Goal: Task Accomplishment & Management: Manage account settings

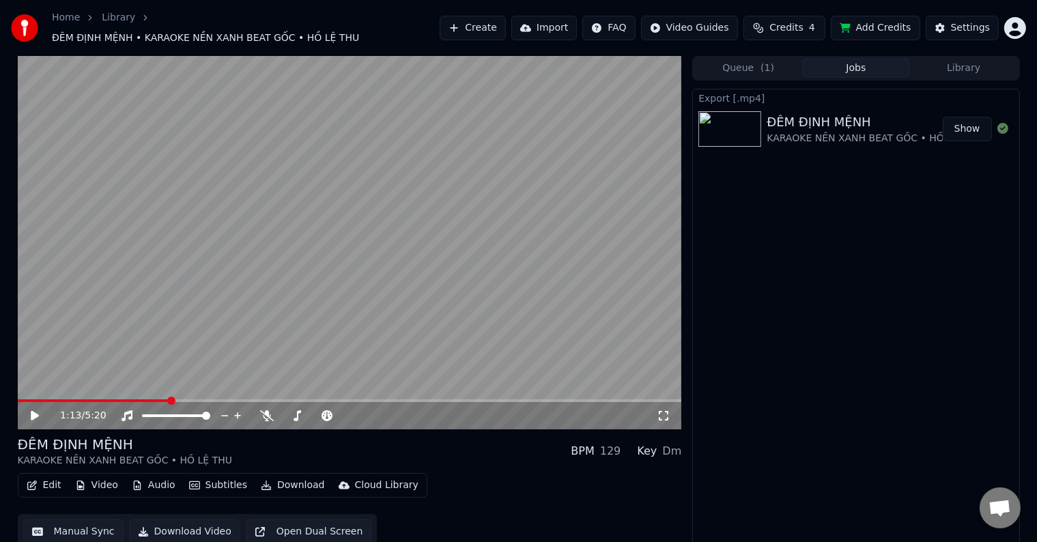
click at [854, 300] on div "Export [.mp4] ĐÊM ĐỊNH MỆNH KARAOKE NỀN XANH BEAT GỐC • HỒ LỆ THU Show" at bounding box center [855, 319] width 327 height 461
click at [33, 411] on icon at bounding box center [35, 416] width 8 height 10
click at [267, 410] on icon at bounding box center [267, 415] width 14 height 11
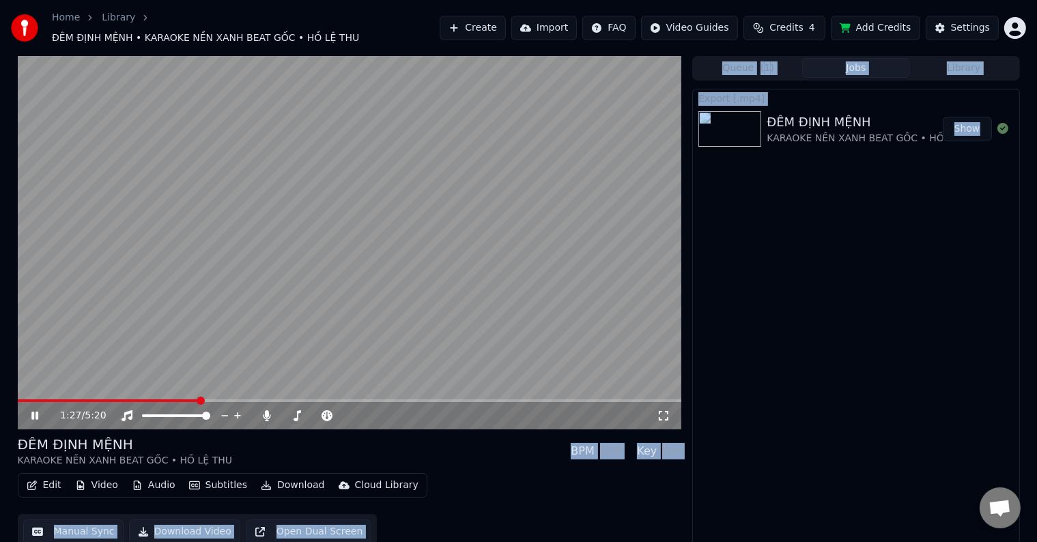
drag, startPoint x: 197, startPoint y: 394, endPoint x: 91, endPoint y: 390, distance: 105.2
click at [47, 396] on span at bounding box center [50, 400] width 8 height 8
click at [74, 309] on video at bounding box center [350, 242] width 664 height 373
click at [265, 410] on icon at bounding box center [267, 415] width 14 height 11
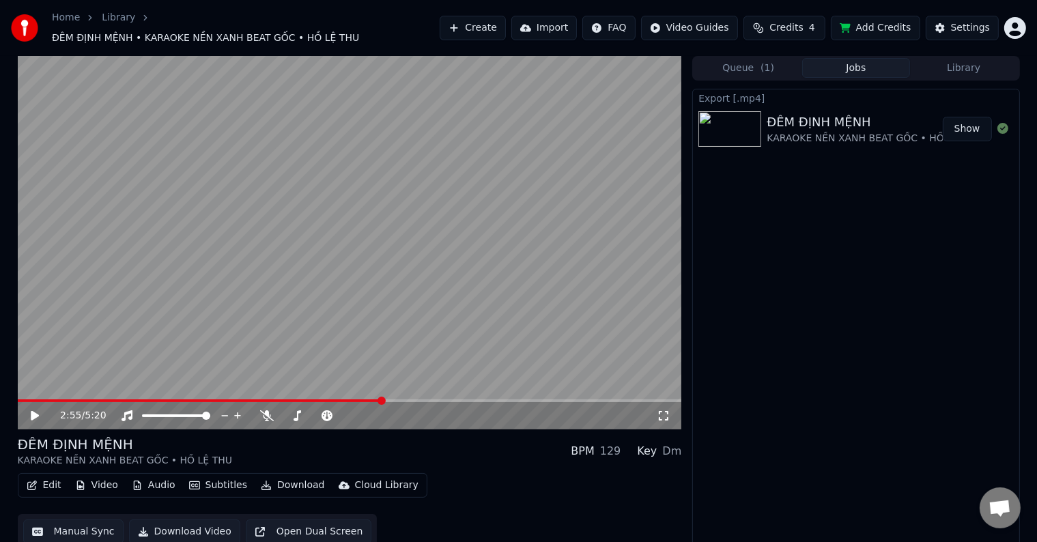
click at [31, 411] on icon at bounding box center [35, 416] width 8 height 10
click at [40, 390] on video at bounding box center [350, 242] width 664 height 373
click at [18, 405] on span at bounding box center [22, 400] width 8 height 8
click at [33, 410] on icon at bounding box center [45, 415] width 32 height 11
click at [67, 396] on span at bounding box center [71, 400] width 8 height 8
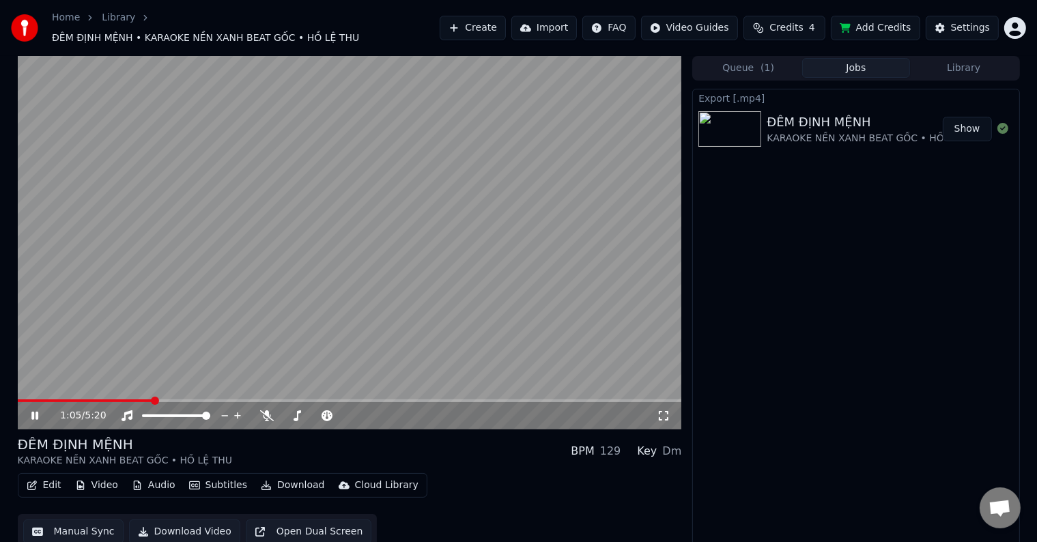
click at [860, 117] on div "ĐÊM ĐỊNH MỆNH" at bounding box center [873, 122] width 215 height 19
click at [192, 526] on button "Download Video" at bounding box center [184, 531] width 111 height 25
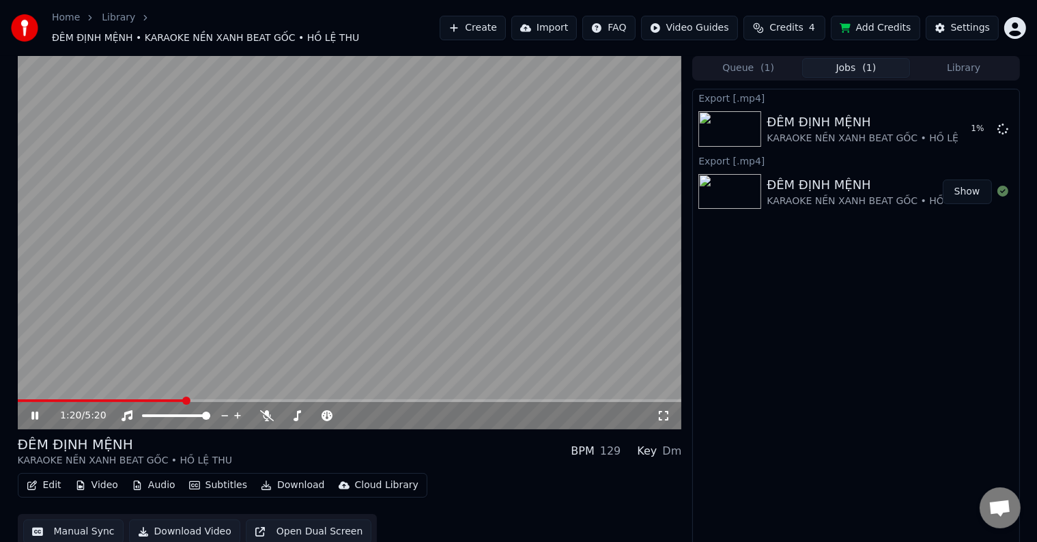
click at [150, 338] on video at bounding box center [350, 242] width 664 height 373
click at [104, 320] on video at bounding box center [350, 242] width 664 height 373
click at [146, 342] on video at bounding box center [350, 242] width 664 height 373
click at [968, 124] on button "Show" at bounding box center [966, 128] width 49 height 25
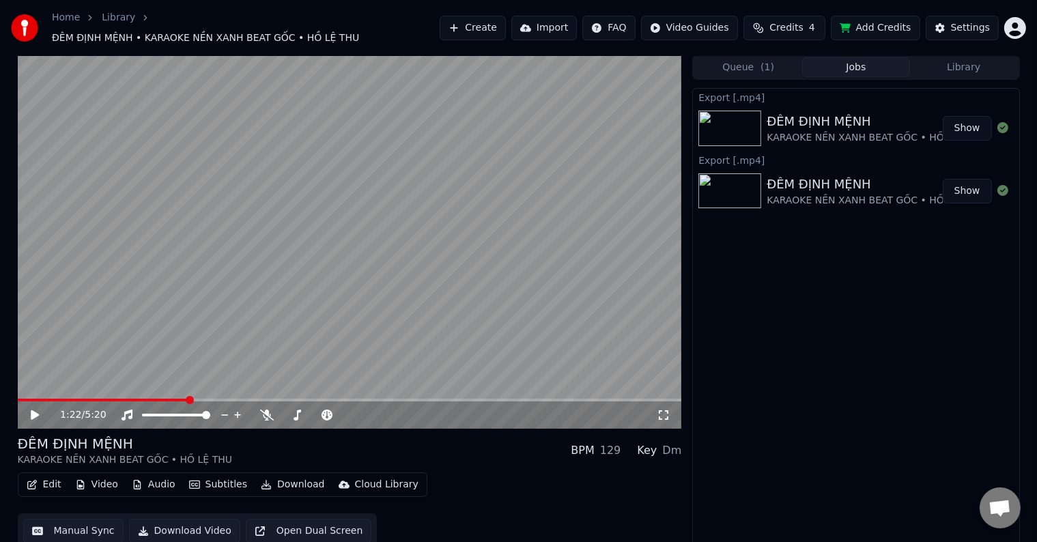
click at [51, 478] on button "Edit" at bounding box center [44, 484] width 46 height 19
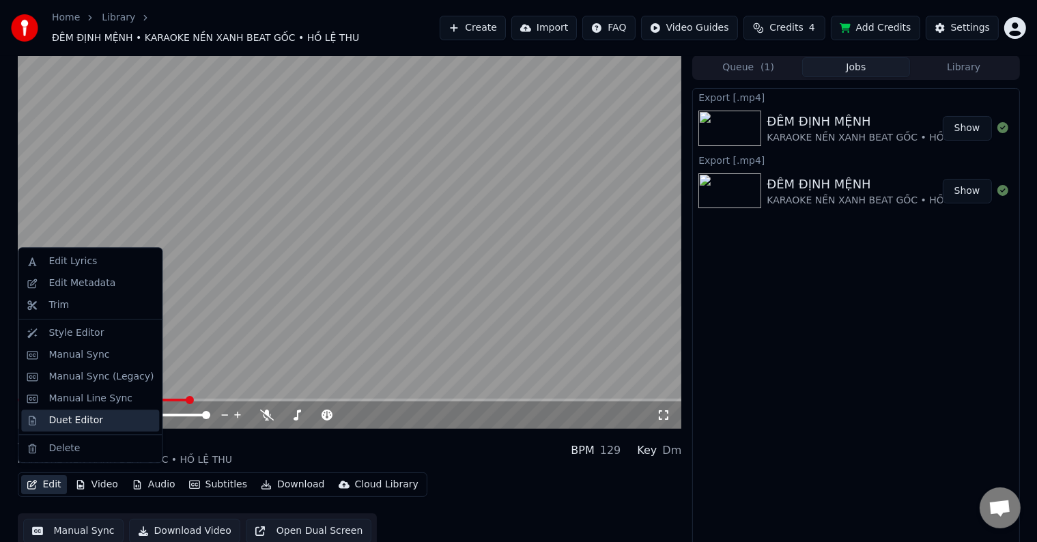
click at [63, 423] on div "Duet Editor" at bounding box center [75, 421] width 55 height 14
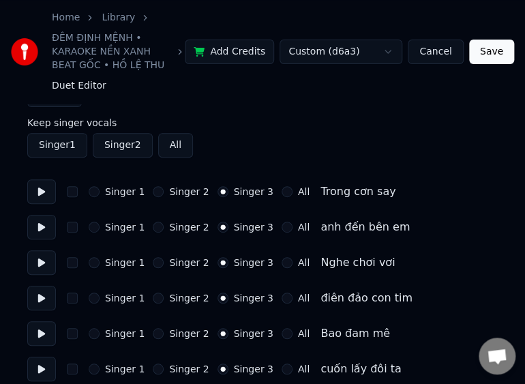
scroll to position [68, 0]
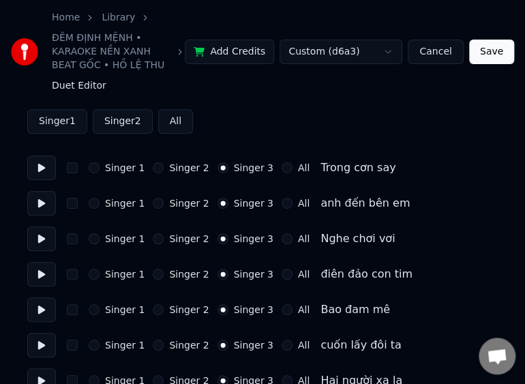
click at [121, 169] on label "Singer 1" at bounding box center [125, 168] width 40 height 10
click at [100, 169] on button "Singer 1" at bounding box center [94, 167] width 11 height 11
click at [119, 202] on label "Singer 1" at bounding box center [125, 204] width 40 height 10
click at [100, 202] on button "Singer 1" at bounding box center [94, 203] width 11 height 11
drag, startPoint x: 208, startPoint y: 20, endPoint x: 270, endPoint y: -16, distance: 71.3
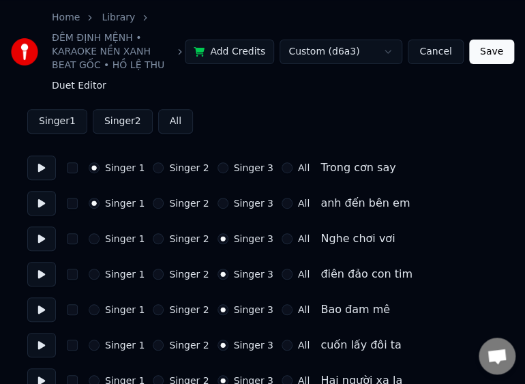
drag, startPoint x: 251, startPoint y: 8, endPoint x: 311, endPoint y: -30, distance: 71.2
click at [121, 243] on label "Singer 1" at bounding box center [125, 239] width 40 height 10
click at [100, 243] on button "Singer 1" at bounding box center [94, 238] width 11 height 11
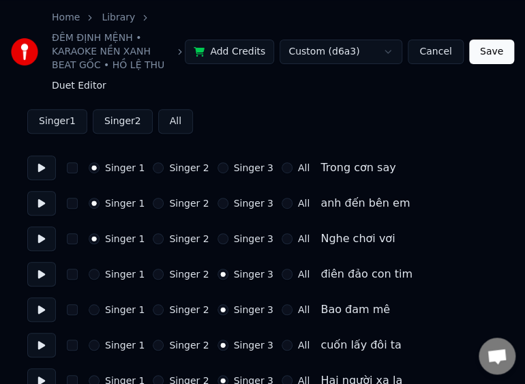
click at [116, 278] on label "Singer 1" at bounding box center [125, 275] width 40 height 10
click at [100, 278] on button "Singer 1" at bounding box center [94, 274] width 11 height 11
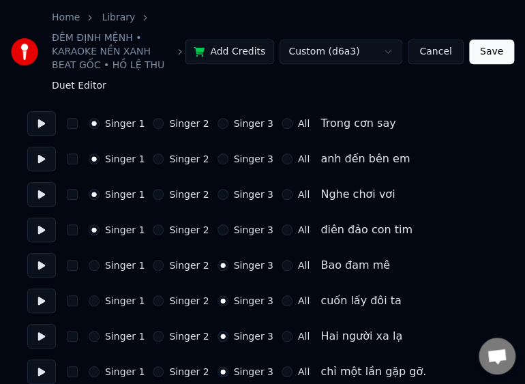
scroll to position [136, 0]
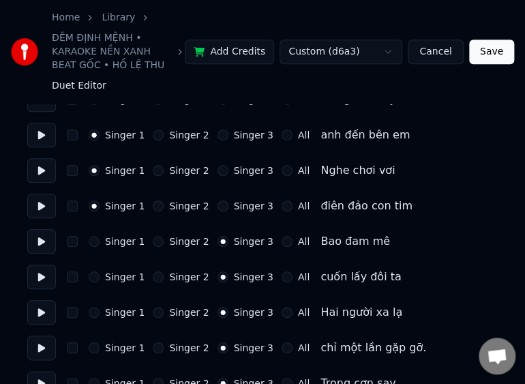
click at [124, 248] on div "Singer 1 Singer 2 Singer 3 All Bao đam mê" at bounding box center [262, 241] width 471 height 25
click at [124, 243] on label "Singer 1" at bounding box center [125, 242] width 40 height 10
click at [100, 243] on button "Singer 1" at bounding box center [94, 241] width 11 height 11
click at [117, 278] on label "Singer 1" at bounding box center [125, 277] width 40 height 10
click at [100, 278] on button "Singer 1" at bounding box center [94, 277] width 11 height 11
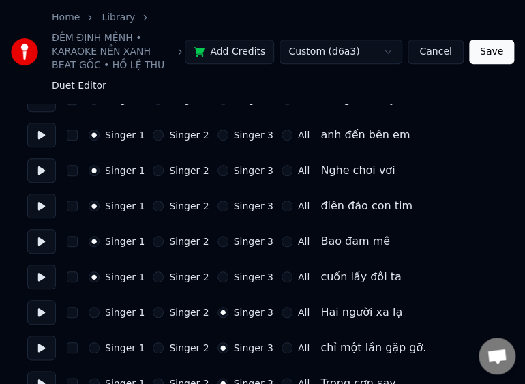
click at [117, 312] on label "Singer 1" at bounding box center [125, 313] width 40 height 10
click at [100, 312] on button "Singer 1" at bounding box center [94, 312] width 11 height 11
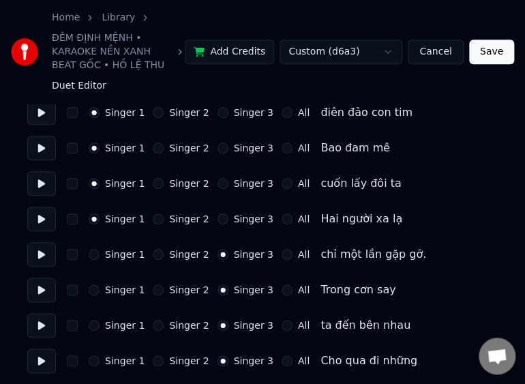
scroll to position [273, 0]
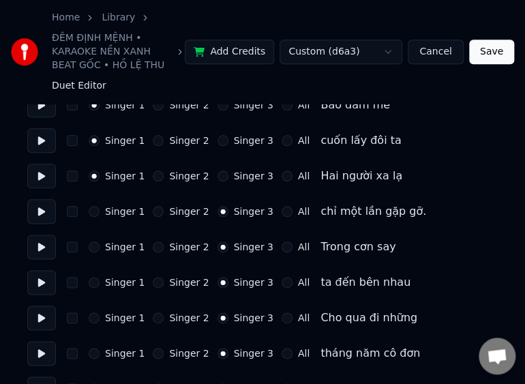
click at [119, 214] on label "Singer 1" at bounding box center [125, 212] width 40 height 10
click at [100, 214] on button "Singer 1" at bounding box center [94, 211] width 11 height 11
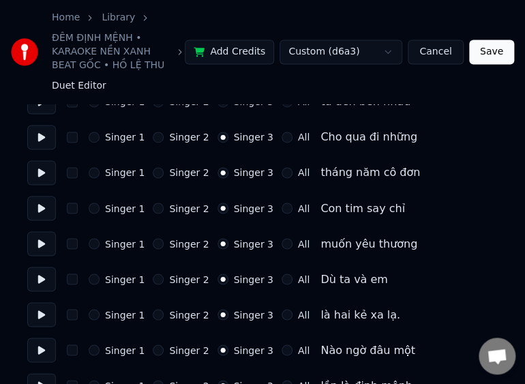
scroll to position [478, 0]
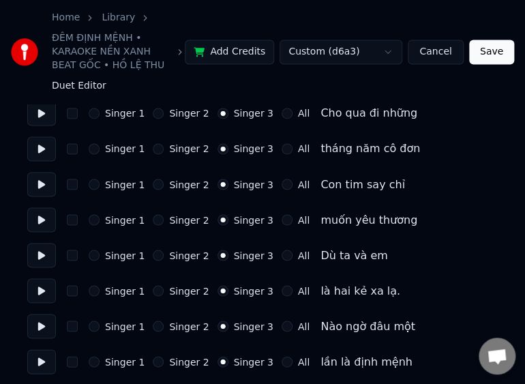
click at [322, 327] on div "Nào ngờ đâu một" at bounding box center [368, 326] width 95 height 16
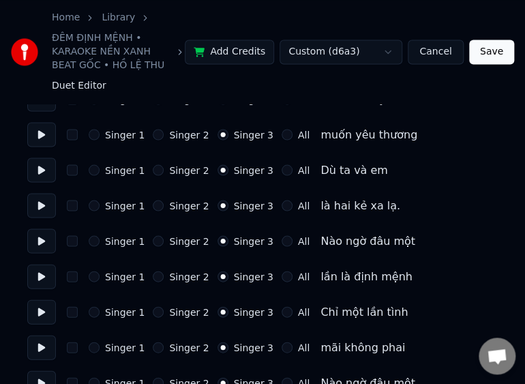
scroll to position [614, 0]
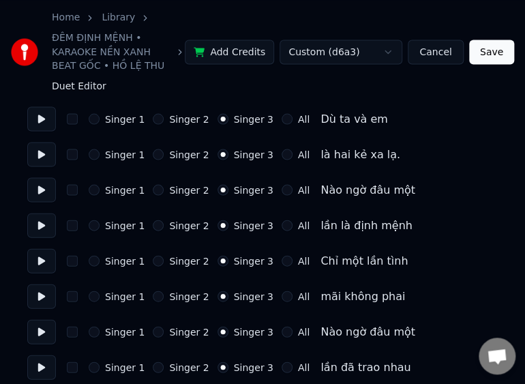
click at [298, 190] on label "All" at bounding box center [304, 190] width 12 height 10
click at [289, 190] on button "All" at bounding box center [287, 189] width 11 height 11
click at [298, 227] on label "All" at bounding box center [304, 225] width 12 height 10
click at [292, 227] on button "All" at bounding box center [287, 225] width 11 height 11
click at [298, 262] on label "All" at bounding box center [304, 261] width 12 height 10
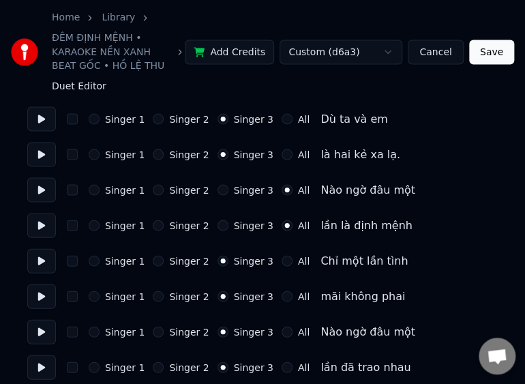
click at [289, 262] on button "All" at bounding box center [287, 260] width 11 height 11
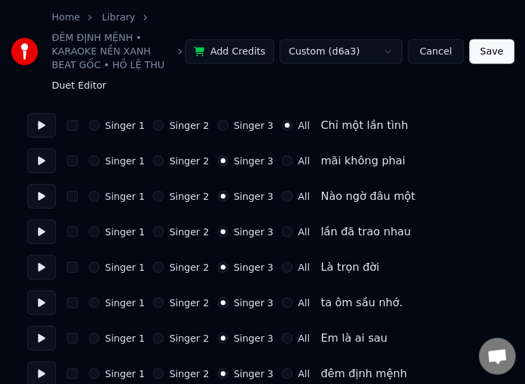
scroll to position [751, 0]
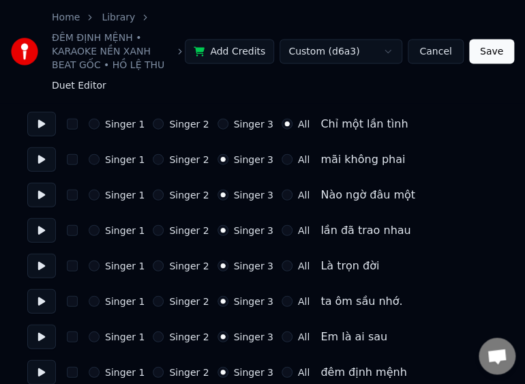
click at [298, 161] on label "All" at bounding box center [304, 160] width 12 height 10
click at [289, 161] on button "All" at bounding box center [287, 159] width 11 height 11
click at [298, 194] on label "All" at bounding box center [304, 195] width 12 height 10
click at [289, 194] on button "All" at bounding box center [287, 195] width 11 height 11
click at [298, 231] on label "All" at bounding box center [304, 231] width 12 height 10
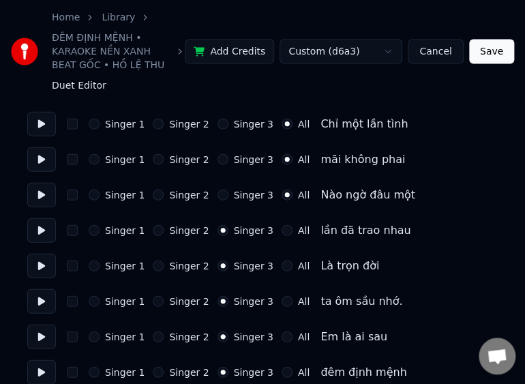
click at [287, 231] on button "All" at bounding box center [287, 230] width 11 height 11
click at [298, 268] on label "All" at bounding box center [304, 266] width 12 height 10
click at [289, 268] on button "All" at bounding box center [287, 266] width 11 height 11
click at [298, 303] on label "All" at bounding box center [304, 302] width 12 height 10
click at [289, 303] on button "All" at bounding box center [287, 301] width 11 height 11
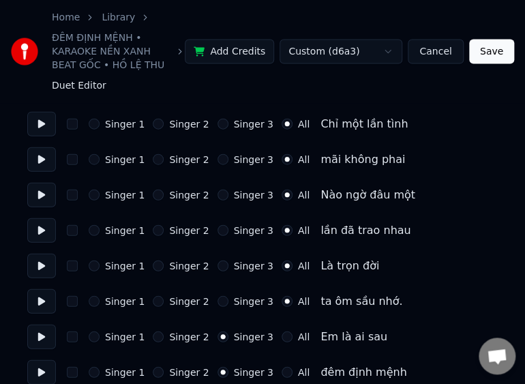
scroll to position [887, 0]
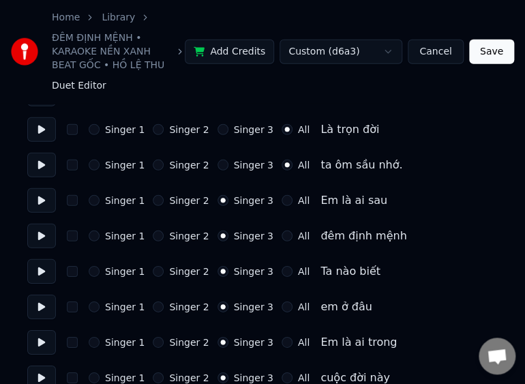
click at [112, 203] on label "Singer 1" at bounding box center [125, 201] width 40 height 10
click at [100, 203] on button "Singer 1" at bounding box center [94, 200] width 11 height 11
click at [117, 236] on label "Singer 1" at bounding box center [125, 236] width 40 height 10
click at [100, 236] on button "Singer 1" at bounding box center [94, 236] width 11 height 11
click at [117, 275] on label "Singer 1" at bounding box center [125, 272] width 40 height 10
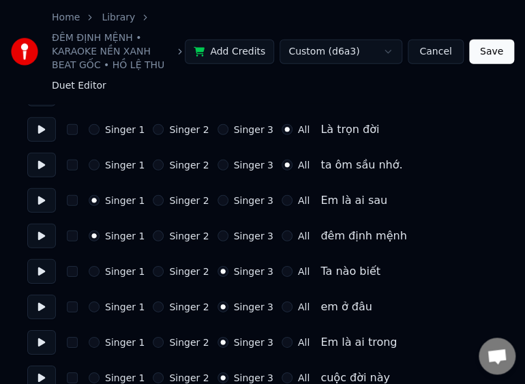
click at [100, 275] on button "Singer 1" at bounding box center [94, 271] width 11 height 11
click at [117, 312] on label "Singer 1" at bounding box center [125, 307] width 40 height 10
click at [100, 312] on button "Singer 1" at bounding box center [94, 307] width 11 height 11
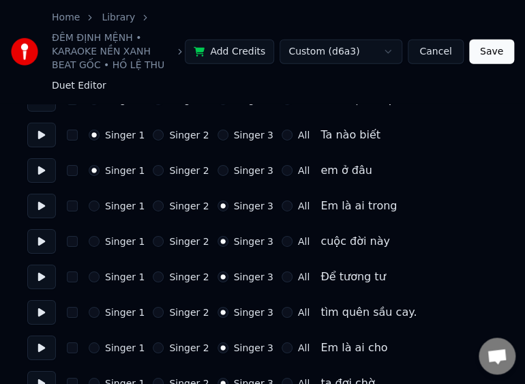
click at [298, 207] on label "All" at bounding box center [304, 206] width 12 height 10
click at [287, 207] on button "All" at bounding box center [287, 206] width 11 height 11
click at [298, 243] on label "All" at bounding box center [304, 242] width 12 height 10
click at [284, 243] on button "All" at bounding box center [287, 241] width 11 height 11
click at [298, 276] on label "All" at bounding box center [304, 277] width 12 height 10
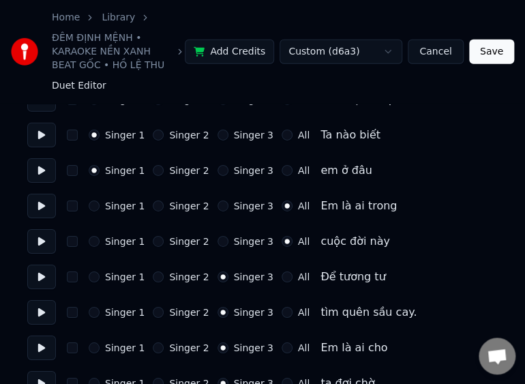
click at [285, 276] on button "All" at bounding box center [287, 277] width 11 height 11
click at [298, 316] on label "All" at bounding box center [304, 313] width 12 height 10
click at [288, 316] on button "All" at bounding box center [287, 312] width 11 height 11
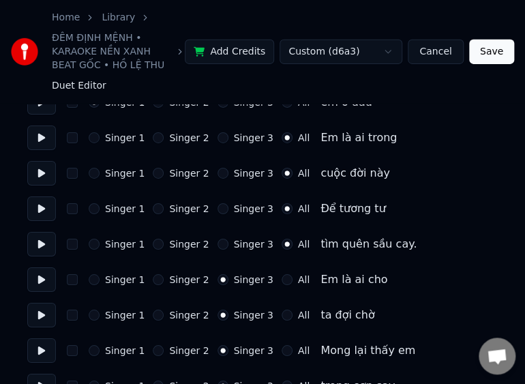
scroll to position [1160, 0]
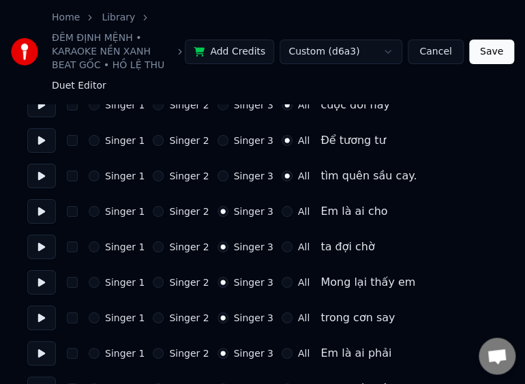
click at [123, 213] on label "Singer 1" at bounding box center [125, 212] width 40 height 10
click at [100, 213] on button "Singer 1" at bounding box center [94, 211] width 11 height 11
click at [120, 254] on div "Singer 1 Singer 2 Singer 3 All ta đợi chờ" at bounding box center [262, 247] width 471 height 25
click at [123, 242] on label "Singer 1" at bounding box center [125, 247] width 40 height 10
click at [100, 242] on button "Singer 1" at bounding box center [94, 247] width 11 height 11
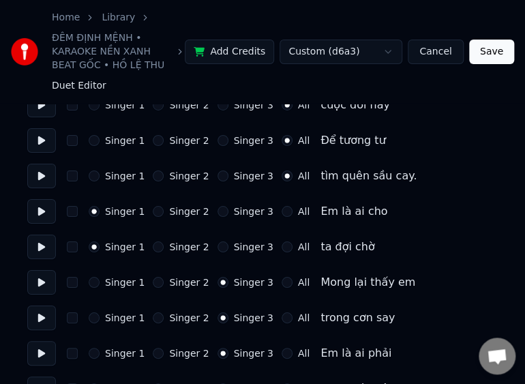
click at [120, 284] on label "Singer 1" at bounding box center [125, 283] width 40 height 10
click at [100, 284] on button "Singer 1" at bounding box center [94, 282] width 11 height 11
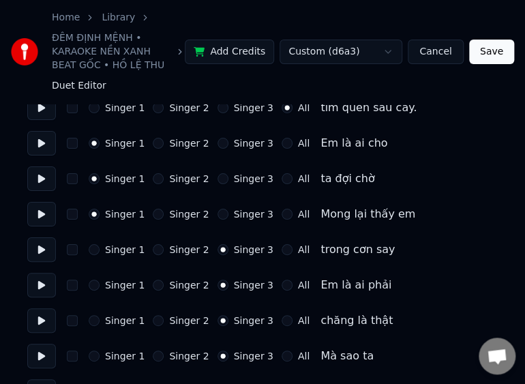
click at [115, 253] on label "Singer 1" at bounding box center [125, 250] width 40 height 10
click at [100, 253] on button "Singer 1" at bounding box center [94, 249] width 11 height 11
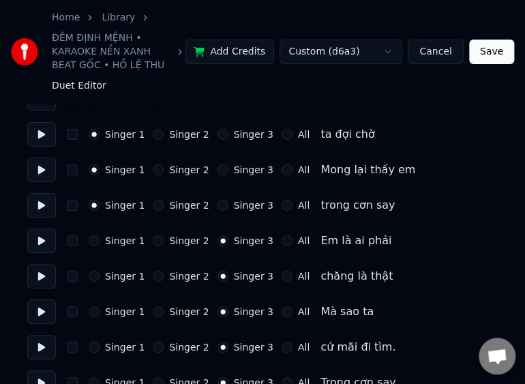
scroll to position [1297, 0]
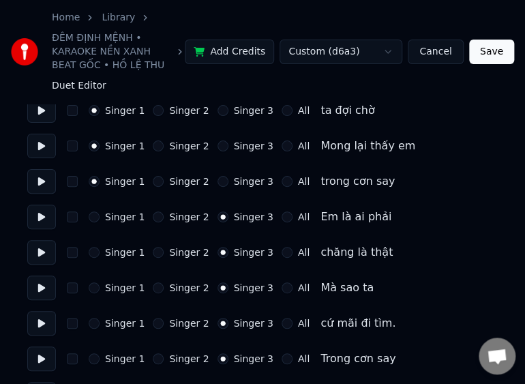
click at [298, 216] on label "All" at bounding box center [304, 217] width 12 height 10
click at [287, 216] on button "All" at bounding box center [287, 217] width 11 height 11
click at [298, 253] on label "All" at bounding box center [304, 253] width 12 height 10
click at [287, 253] on button "All" at bounding box center [287, 252] width 11 height 11
click at [298, 289] on label "All" at bounding box center [304, 288] width 12 height 10
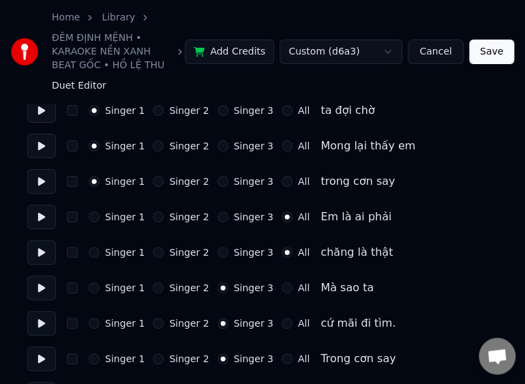
click at [287, 289] on button "All" at bounding box center [287, 288] width 11 height 11
click at [298, 323] on label "All" at bounding box center [304, 324] width 12 height 10
click at [287, 323] on button "All" at bounding box center [287, 323] width 11 height 11
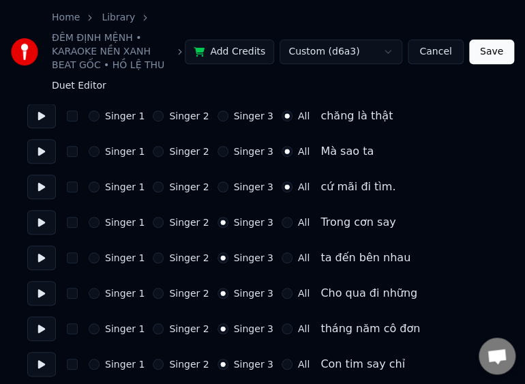
click at [298, 224] on label "All" at bounding box center [304, 223] width 12 height 10
click at [292, 224] on button "All" at bounding box center [287, 222] width 11 height 11
click at [298, 258] on label "All" at bounding box center [304, 258] width 12 height 10
click at [287, 258] on button "All" at bounding box center [287, 258] width 11 height 11
click at [298, 294] on label "All" at bounding box center [304, 294] width 12 height 10
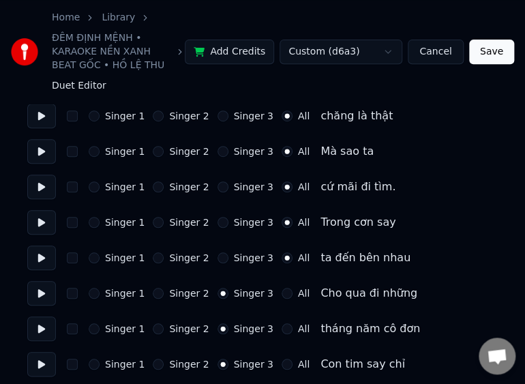
click at [289, 294] on button "All" at bounding box center [287, 293] width 11 height 11
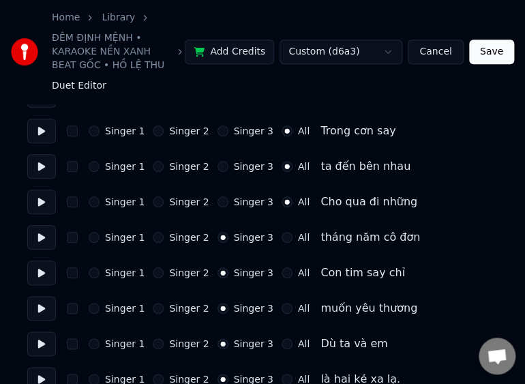
scroll to position [1501, 0]
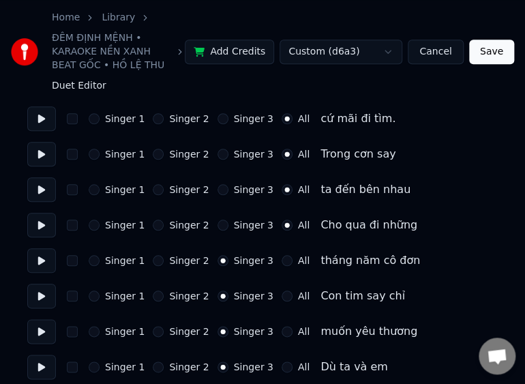
click at [298, 263] on label "All" at bounding box center [304, 261] width 12 height 10
click at [287, 263] on button "All" at bounding box center [287, 260] width 11 height 11
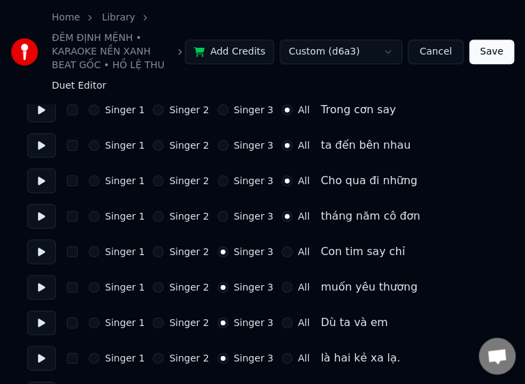
scroll to position [1570, 0]
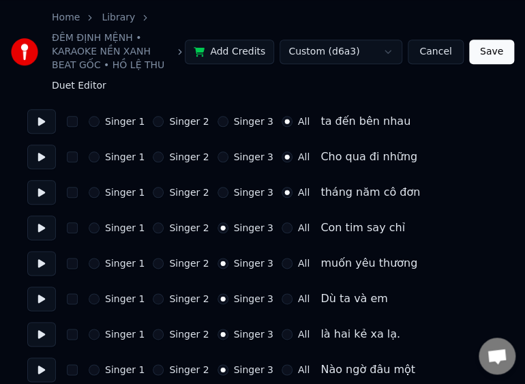
click at [298, 229] on label "All" at bounding box center [304, 228] width 12 height 10
click at [289, 229] on button "All" at bounding box center [287, 227] width 11 height 11
click at [298, 265] on label "All" at bounding box center [304, 264] width 12 height 10
click at [290, 265] on button "All" at bounding box center [287, 263] width 11 height 11
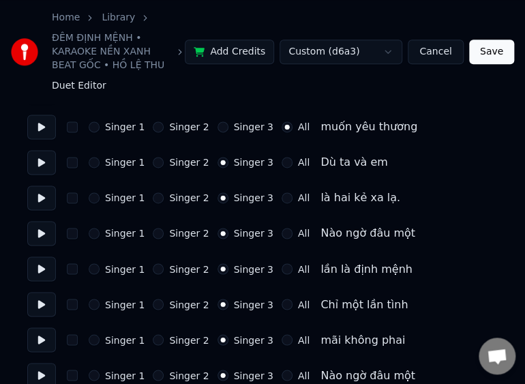
click at [298, 163] on label "All" at bounding box center [304, 163] width 12 height 10
click at [289, 163] on button "All" at bounding box center [287, 162] width 11 height 11
click at [298, 199] on label "All" at bounding box center [304, 198] width 12 height 10
click at [287, 199] on button "All" at bounding box center [287, 197] width 11 height 11
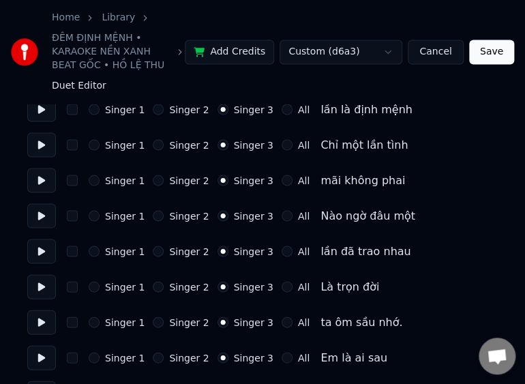
scroll to position [1911, 0]
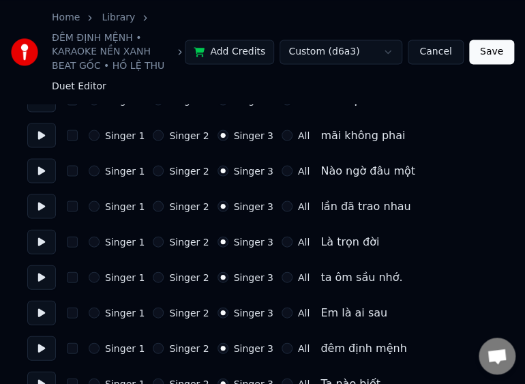
click at [113, 171] on label "Singer 1" at bounding box center [125, 171] width 40 height 10
click at [100, 171] on button "Singer 1" at bounding box center [94, 170] width 11 height 11
click at [117, 209] on label "Singer 1" at bounding box center [125, 206] width 40 height 10
click at [100, 209] on button "Singer 1" at bounding box center [94, 206] width 11 height 11
click at [117, 240] on label "Singer 1" at bounding box center [125, 242] width 40 height 10
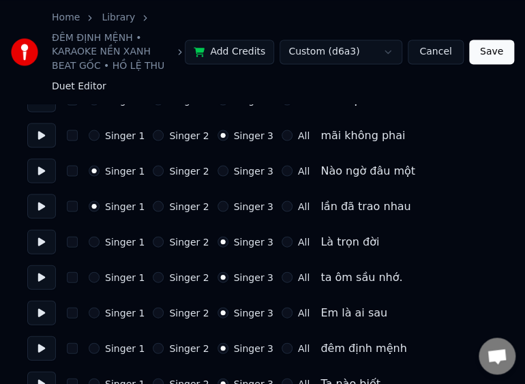
click at [100, 240] on button "Singer 1" at bounding box center [94, 241] width 11 height 11
click at [117, 277] on label "Singer 1" at bounding box center [125, 277] width 40 height 10
click at [100, 277] on button "Singer 1" at bounding box center [94, 277] width 11 height 11
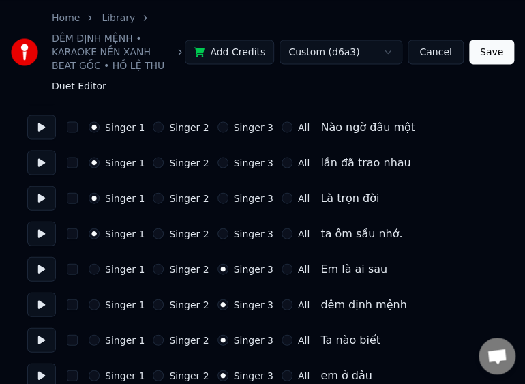
scroll to position [1979, 0]
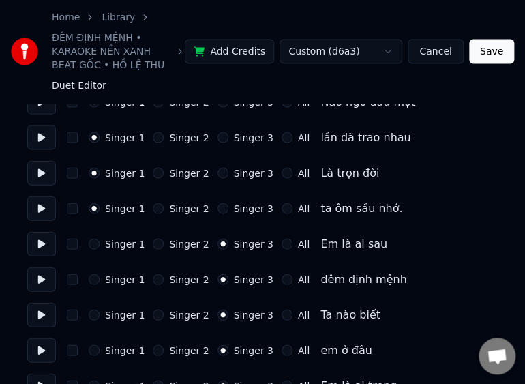
click at [120, 248] on label "Singer 1" at bounding box center [125, 245] width 40 height 10
click at [100, 248] on button "Singer 1" at bounding box center [94, 244] width 11 height 11
click at [117, 281] on label "Singer 1" at bounding box center [125, 280] width 40 height 10
click at [100, 281] on button "Singer 1" at bounding box center [94, 279] width 11 height 11
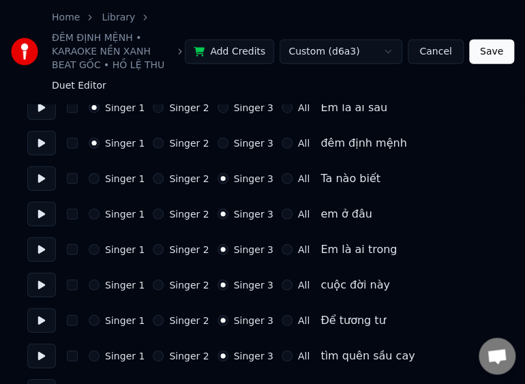
click at [120, 175] on label "Singer 1" at bounding box center [125, 179] width 40 height 10
click at [100, 175] on button "Singer 1" at bounding box center [94, 178] width 11 height 11
click at [117, 216] on label "Singer 1" at bounding box center [125, 215] width 40 height 10
click at [100, 216] on button "Singer 1" at bounding box center [94, 214] width 11 height 11
click at [298, 252] on label "All" at bounding box center [304, 250] width 12 height 10
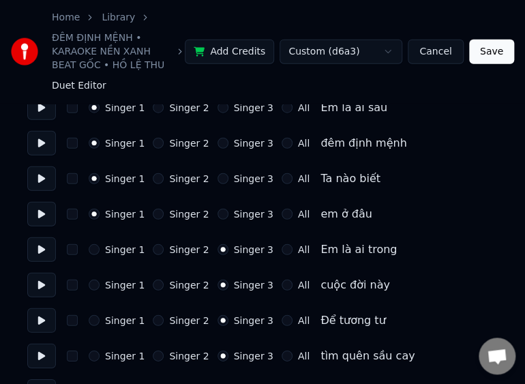
click at [289, 252] on button "All" at bounding box center [287, 249] width 11 height 11
click at [235, 246] on label "Singer 3" at bounding box center [254, 250] width 40 height 10
click at [229, 246] on button "Singer 3" at bounding box center [223, 249] width 11 height 11
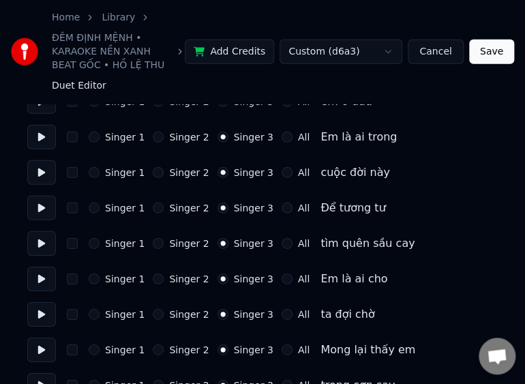
scroll to position [2252, 0]
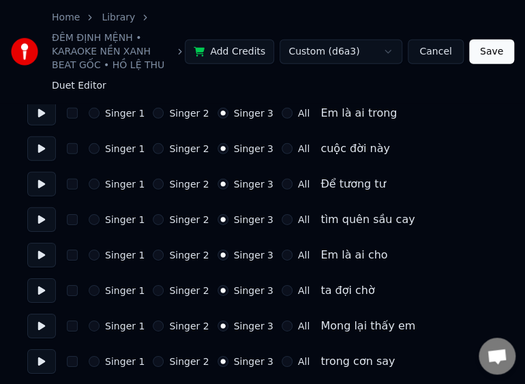
click at [128, 257] on label "Singer 1" at bounding box center [125, 255] width 40 height 10
click at [100, 257] on button "Singer 1" at bounding box center [94, 255] width 11 height 11
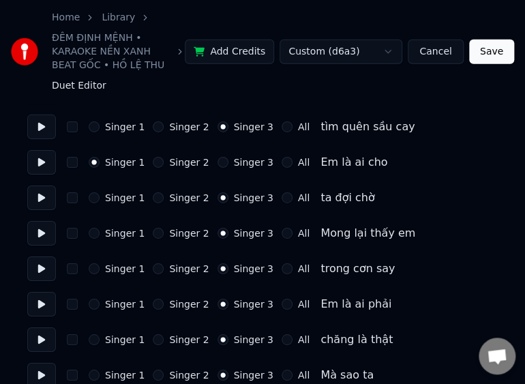
scroll to position [2389, 0]
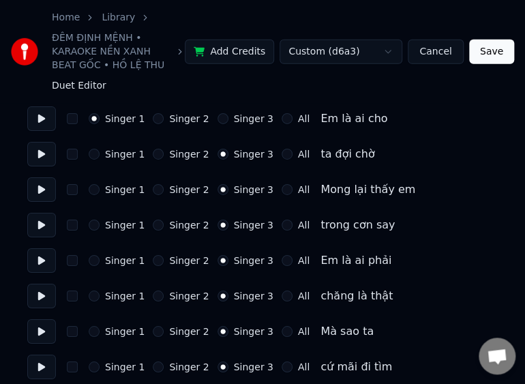
click at [115, 157] on label "Singer 1" at bounding box center [125, 154] width 40 height 10
click at [100, 157] on button "Singer 1" at bounding box center [94, 154] width 11 height 11
click at [119, 190] on label "Singer 1" at bounding box center [125, 190] width 40 height 10
click at [100, 190] on button "Singer 1" at bounding box center [94, 189] width 11 height 11
click at [120, 228] on label "Singer 1" at bounding box center [125, 225] width 40 height 10
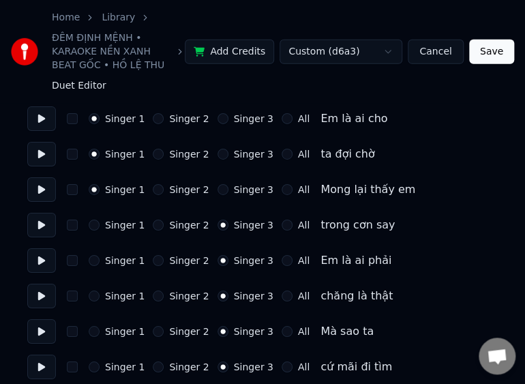
click at [100, 228] on button "Singer 1" at bounding box center [94, 225] width 11 height 11
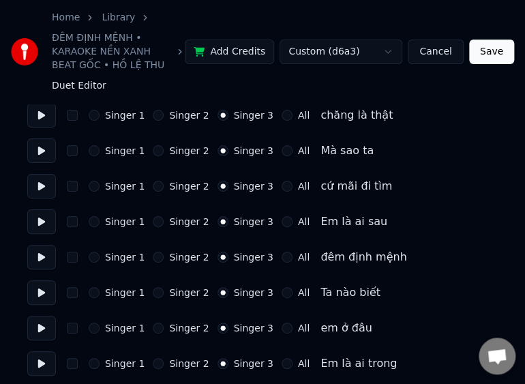
scroll to position [2593, 0]
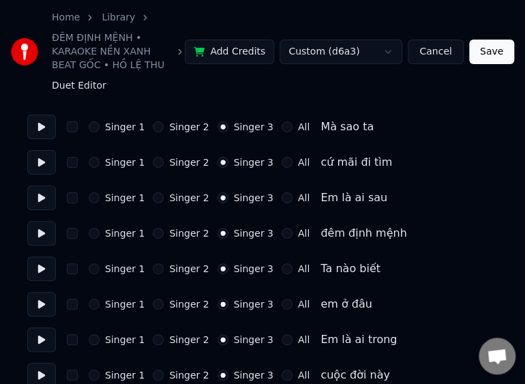
click at [117, 197] on label "Singer 1" at bounding box center [125, 198] width 40 height 10
click at [100, 197] on button "Singer 1" at bounding box center [94, 197] width 11 height 11
click at [120, 234] on label "Singer 1" at bounding box center [125, 234] width 40 height 10
click at [100, 234] on button "Singer 1" at bounding box center [94, 233] width 11 height 11
click at [117, 269] on label "Singer 1" at bounding box center [125, 269] width 40 height 10
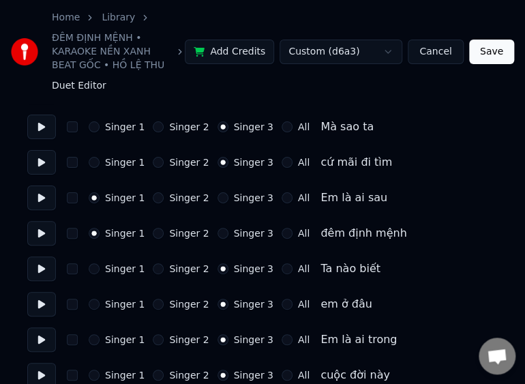
click at [100, 269] on button "Singer 1" at bounding box center [94, 268] width 11 height 11
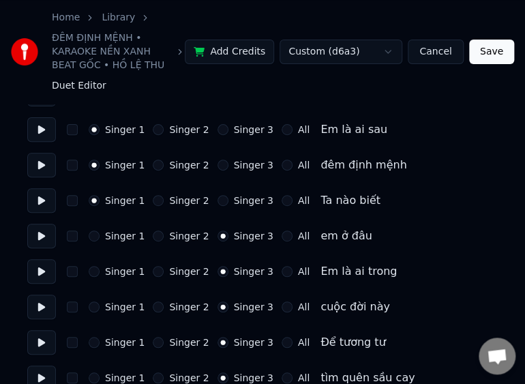
click at [121, 237] on label "Singer 1" at bounding box center [125, 236] width 40 height 10
click at [100, 237] on button "Singer 1" at bounding box center [94, 236] width 11 height 11
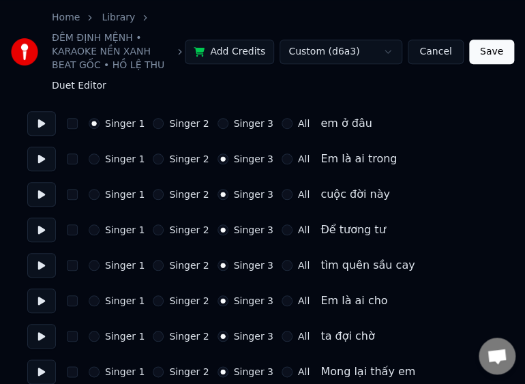
scroll to position [2798, 0]
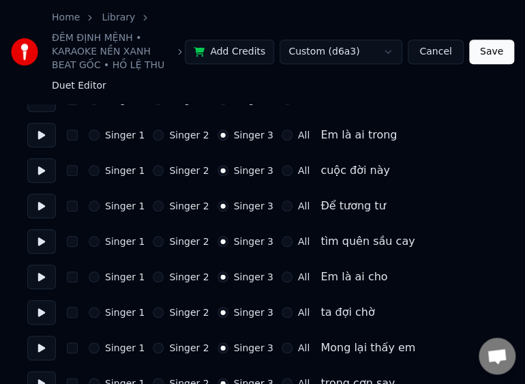
click at [112, 280] on label "Singer 1" at bounding box center [125, 277] width 40 height 10
click at [100, 280] on button "Singer 1" at bounding box center [94, 277] width 11 height 11
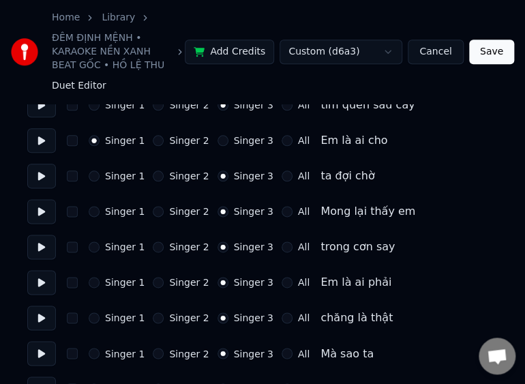
click at [123, 176] on label "Singer 1" at bounding box center [125, 176] width 40 height 10
click at [100, 176] on button "Singer 1" at bounding box center [94, 176] width 11 height 11
click at [121, 210] on label "Singer 1" at bounding box center [125, 212] width 40 height 10
click at [100, 210] on button "Singer 1" at bounding box center [94, 211] width 11 height 11
click at [117, 249] on label "Singer 1" at bounding box center [125, 247] width 40 height 10
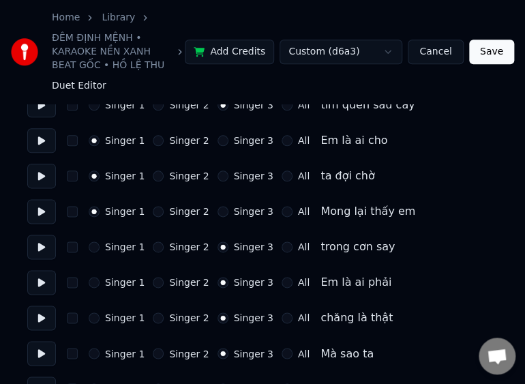
click at [100, 249] on button "Singer 1" at bounding box center [94, 247] width 11 height 11
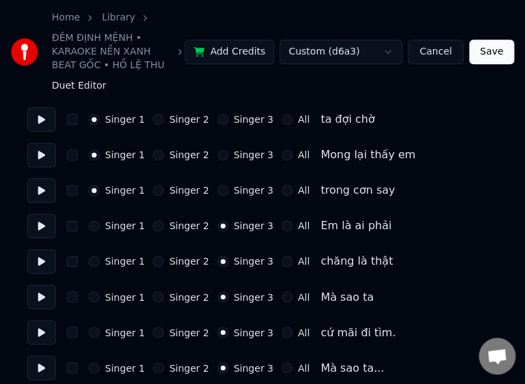
scroll to position [3035, 0]
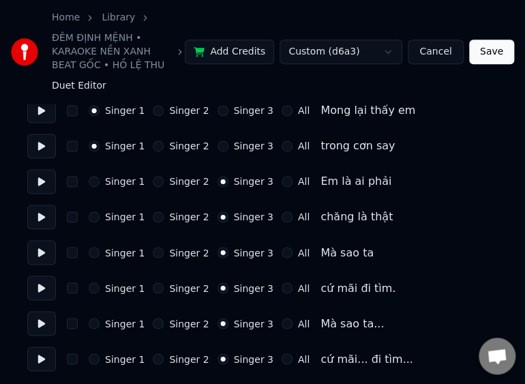
click at [298, 254] on label "All" at bounding box center [304, 253] width 12 height 10
click at [293, 254] on button "All" at bounding box center [287, 252] width 11 height 11
click at [298, 289] on label "All" at bounding box center [304, 288] width 12 height 10
click at [291, 289] on button "All" at bounding box center [287, 288] width 11 height 11
click at [298, 328] on label "All" at bounding box center [304, 324] width 12 height 10
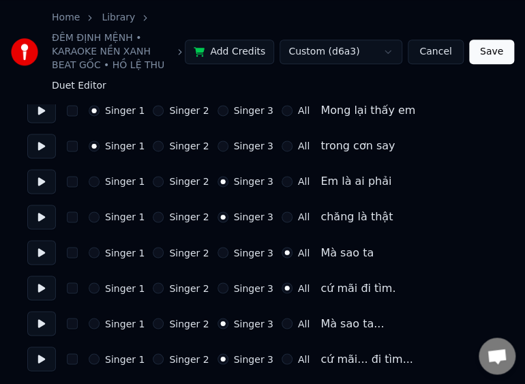
click at [287, 328] on button "All" at bounding box center [287, 323] width 11 height 11
click at [298, 357] on label "All" at bounding box center [304, 359] width 12 height 10
click at [287, 357] on button "All" at bounding box center [287, 359] width 11 height 11
click at [489, 52] on button "Save" at bounding box center [492, 52] width 45 height 25
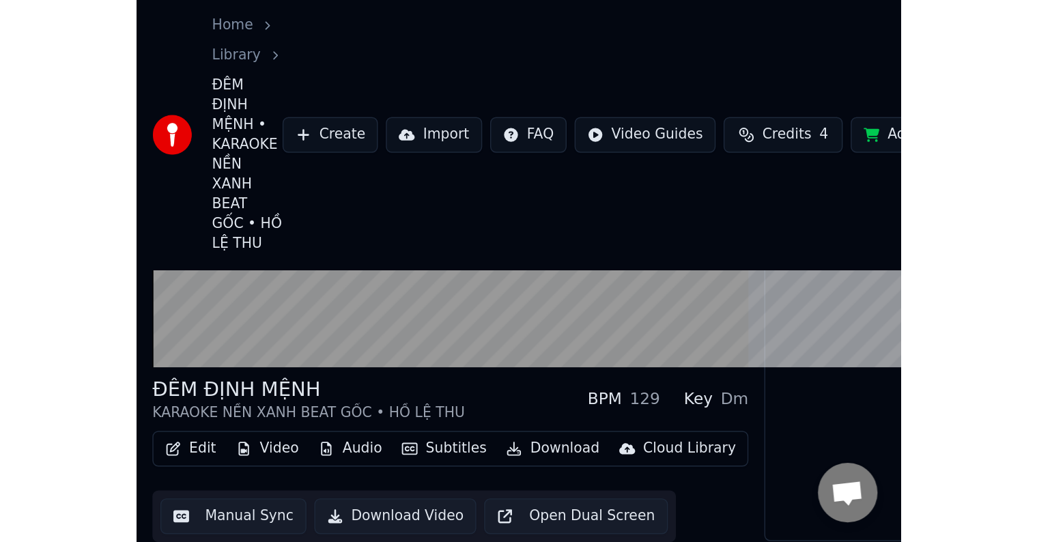
scroll to position [1, 0]
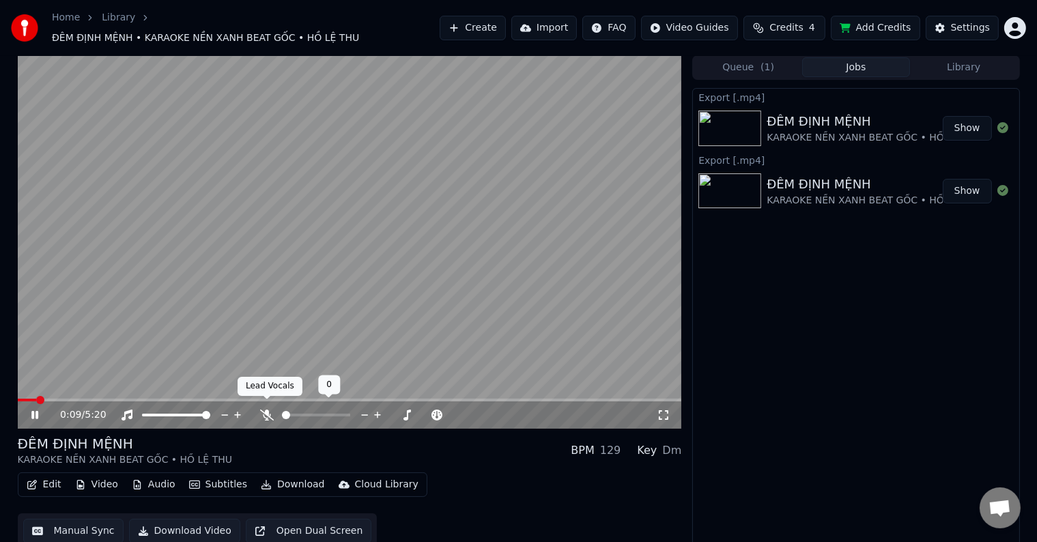
click at [266, 409] on icon at bounding box center [267, 414] width 14 height 11
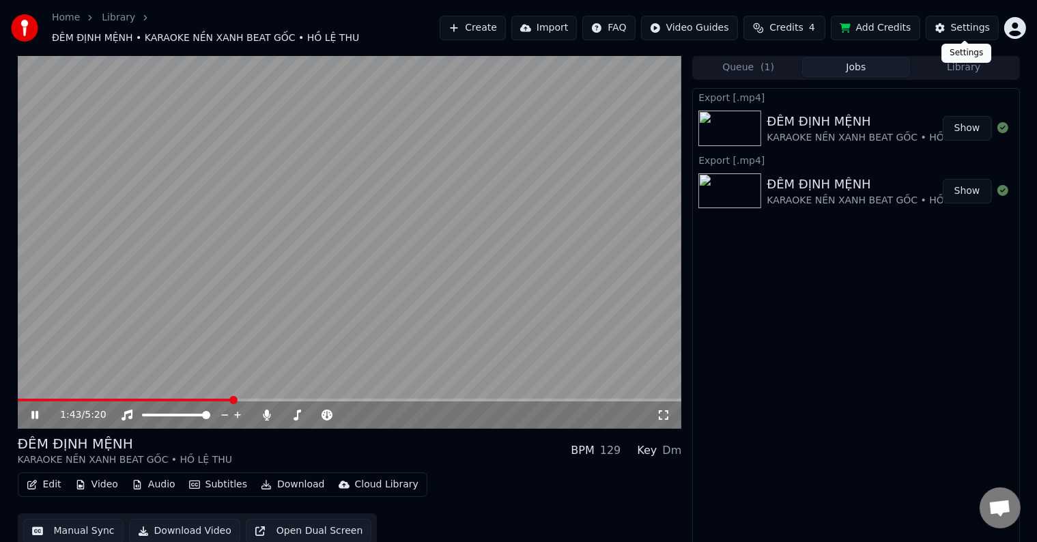
click at [977, 25] on div "Settings" at bounding box center [970, 28] width 39 height 14
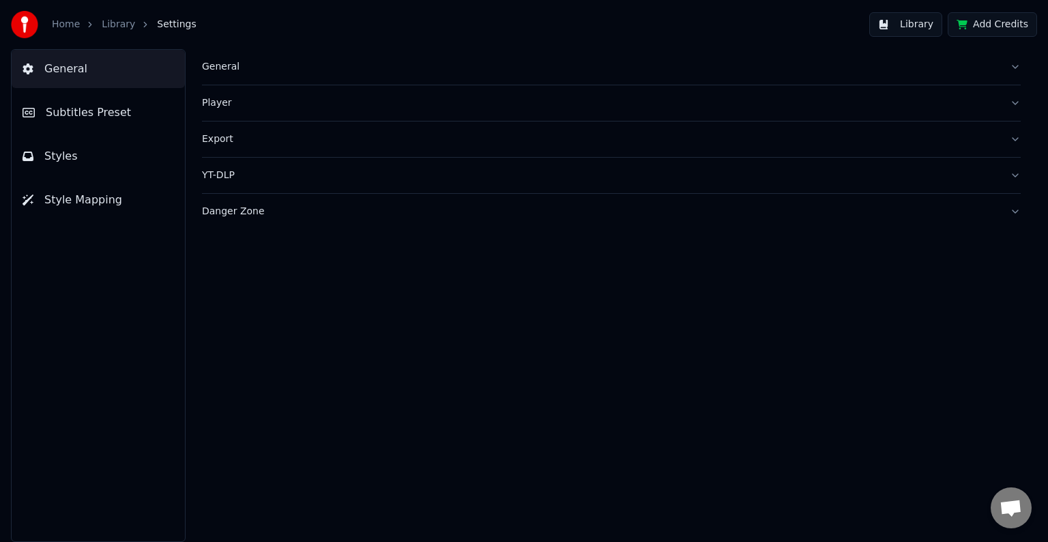
click at [66, 160] on span "Styles" at bounding box center [60, 156] width 33 height 16
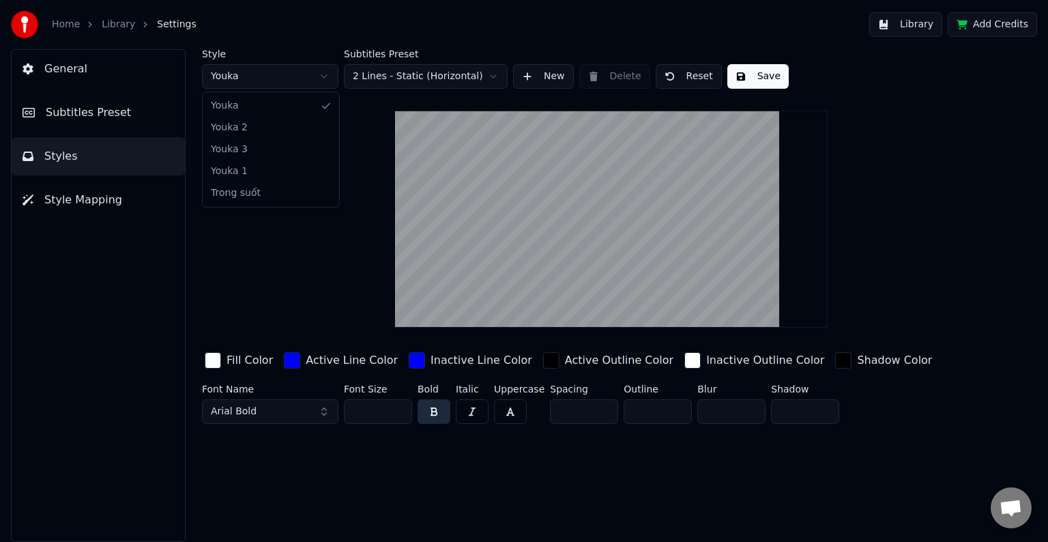
click at [263, 80] on html "Home Library Settings Library Add Credits General Subtitles Preset Styles Style…" at bounding box center [524, 271] width 1048 height 542
click at [285, 363] on div "button" at bounding box center [292, 360] width 16 height 16
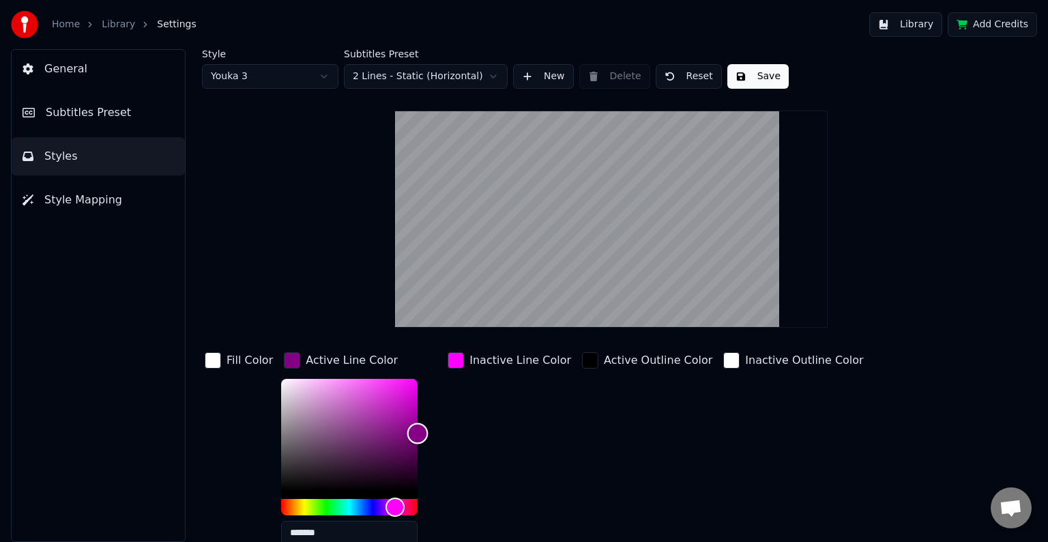
type input "*******"
drag, startPoint x: 412, startPoint y: 377, endPoint x: 420, endPoint y: 430, distance: 53.9
click at [420, 430] on div "Color" at bounding box center [417, 430] width 21 height 21
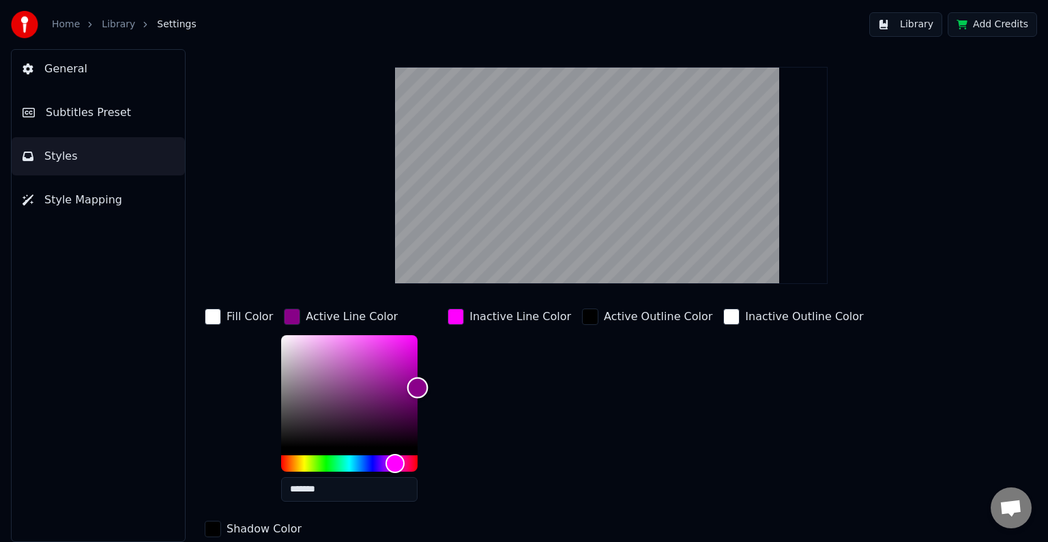
scroll to position [68, 0]
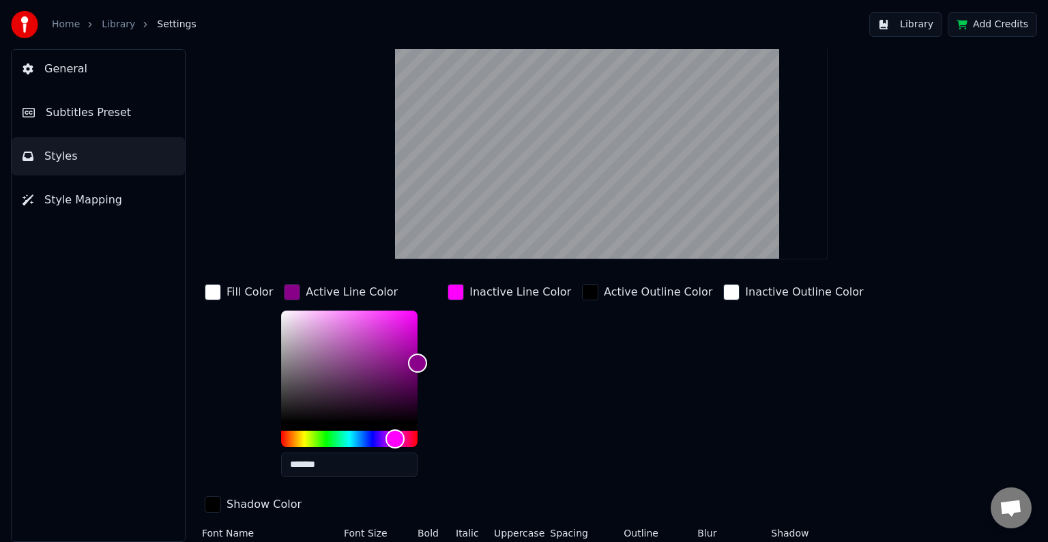
drag, startPoint x: 323, startPoint y: 460, endPoint x: 262, endPoint y: 459, distance: 61.4
click at [262, 459] on div "Fill Color Active Line Color ******* Inactive Line Color Active Outline Color I…" at bounding box center [569, 399] width 734 height 236
click at [454, 290] on div "button" at bounding box center [456, 292] width 16 height 16
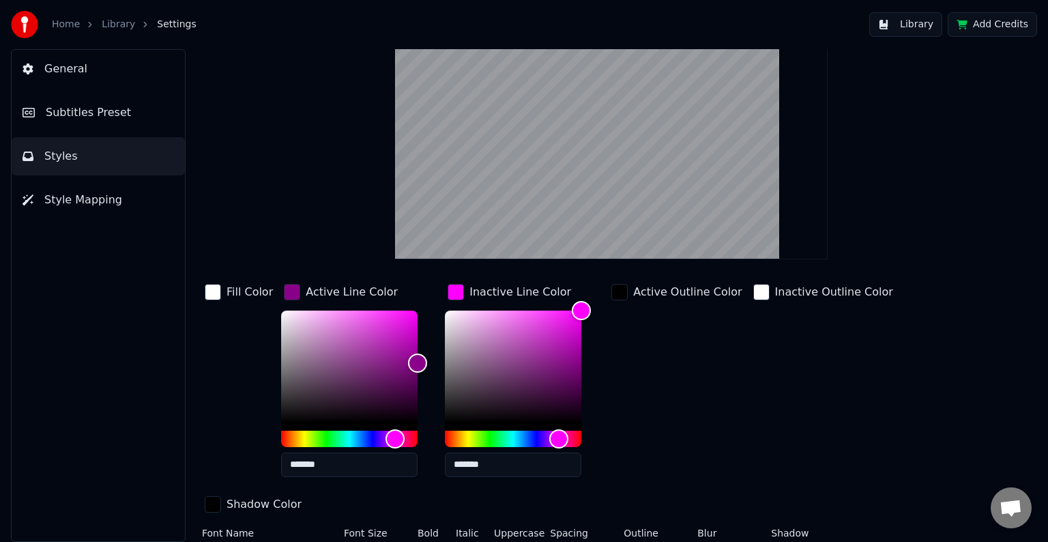
drag, startPoint x: 488, startPoint y: 465, endPoint x: 429, endPoint y: 463, distance: 59.4
click at [429, 463] on div "Fill Color Active Line Color ******* Inactive Line Color ******* Active Outline…" at bounding box center [569, 399] width 734 height 236
paste input "text"
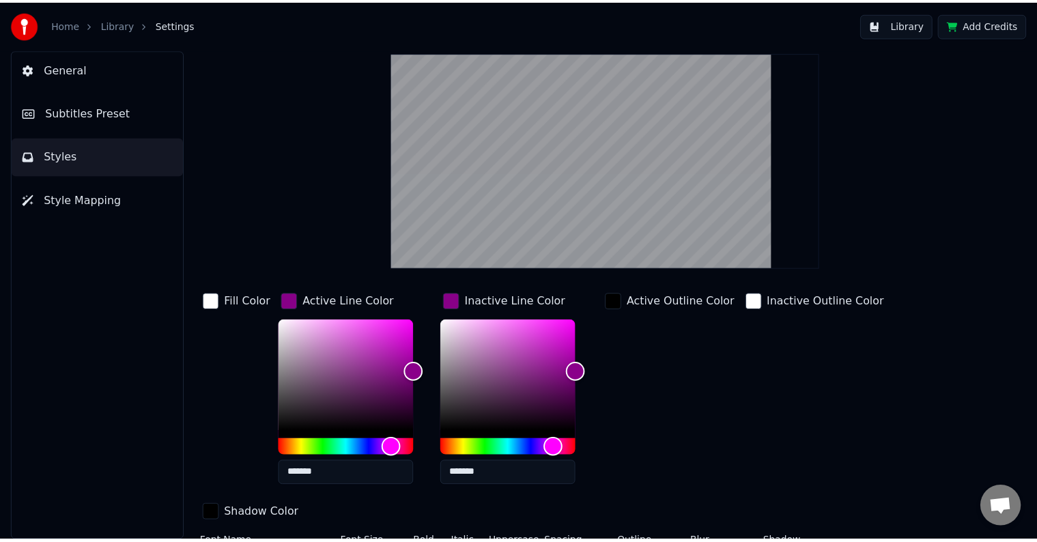
scroll to position [98, 0]
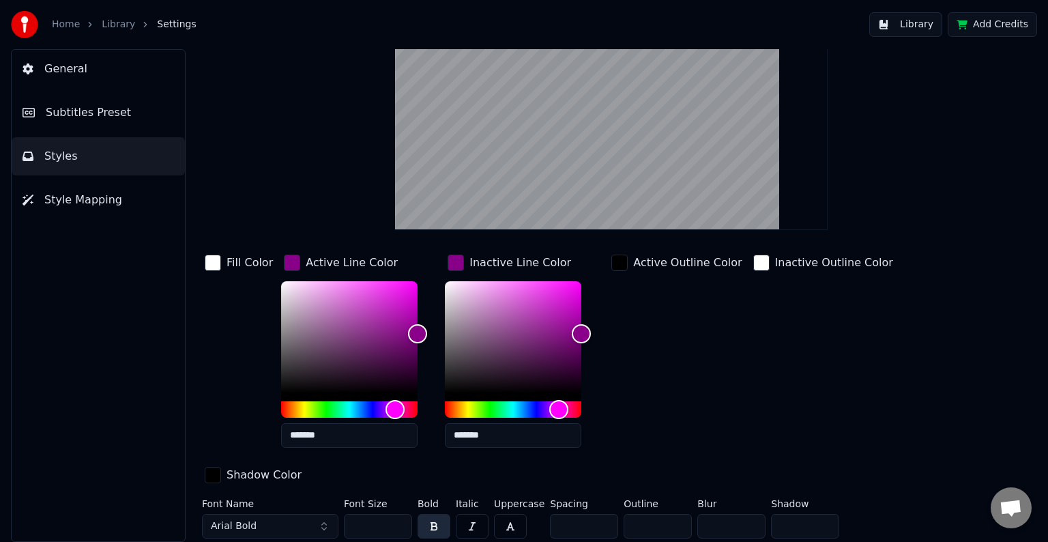
type input "*******"
click at [922, 24] on button "Library" at bounding box center [905, 24] width 73 height 25
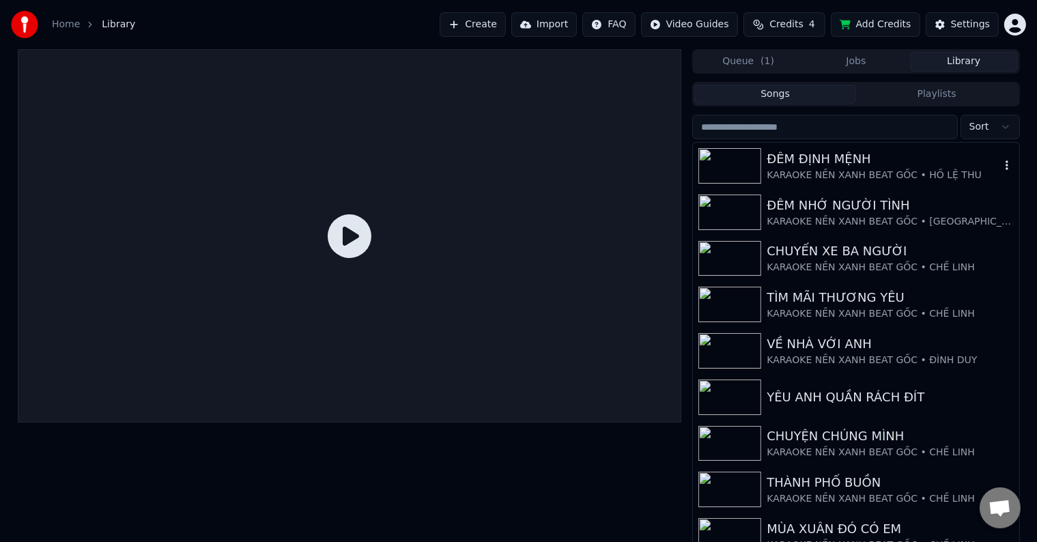
click at [817, 174] on div "KARAOKE NỀN XANH BEAT GỐC • HỒ LỆ THU" at bounding box center [882, 176] width 233 height 14
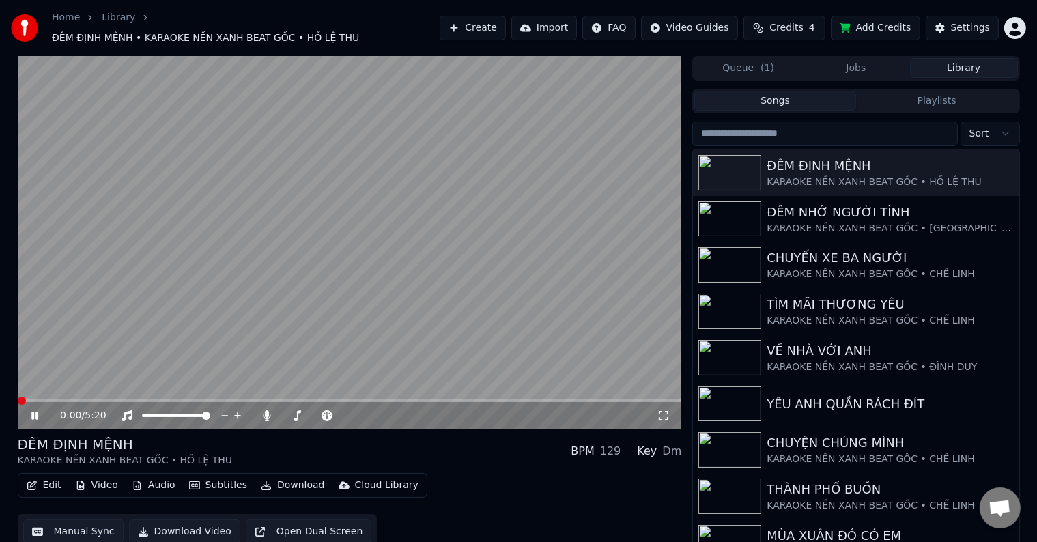
click at [265, 390] on video at bounding box center [350, 242] width 664 height 373
click at [194, 399] on span at bounding box center [350, 400] width 664 height 3
click at [31, 411] on icon at bounding box center [35, 416] width 8 height 10
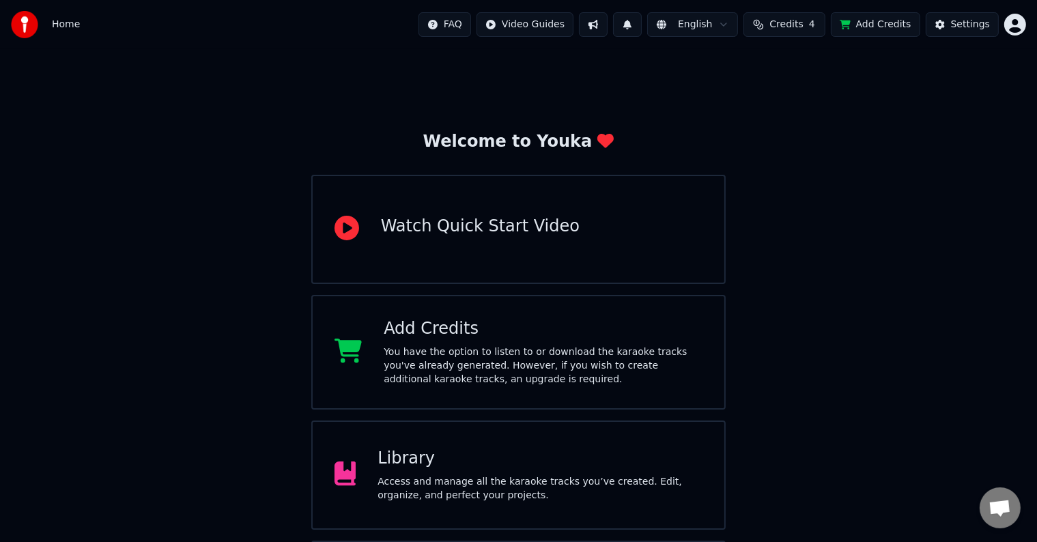
click at [487, 486] on div "Access and manage all the karaoke tracks you’ve created. Edit, organize, and pe…" at bounding box center [539, 488] width 325 height 27
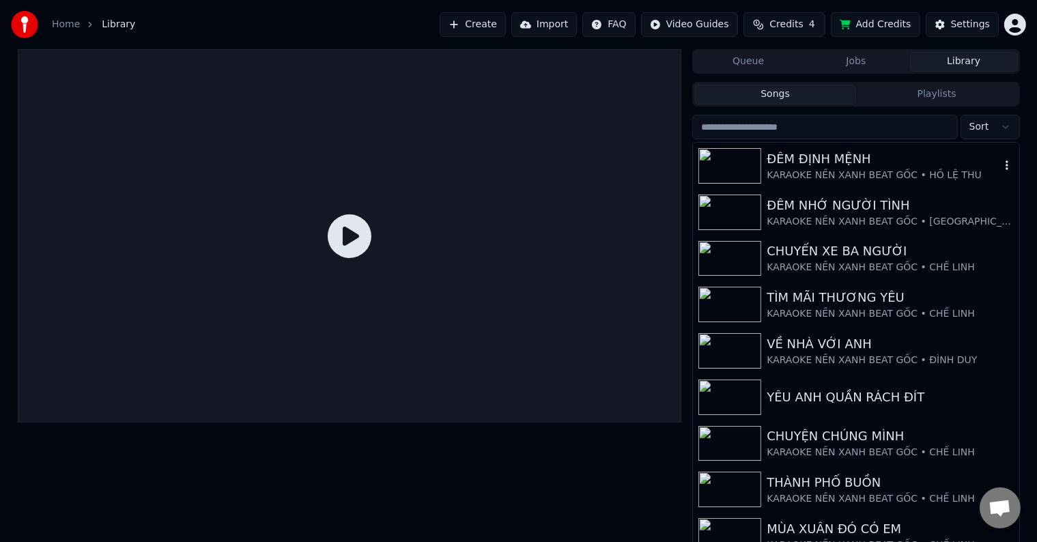
click at [843, 164] on div "ĐÊM ĐỊNH MỆNH" at bounding box center [882, 158] width 233 height 19
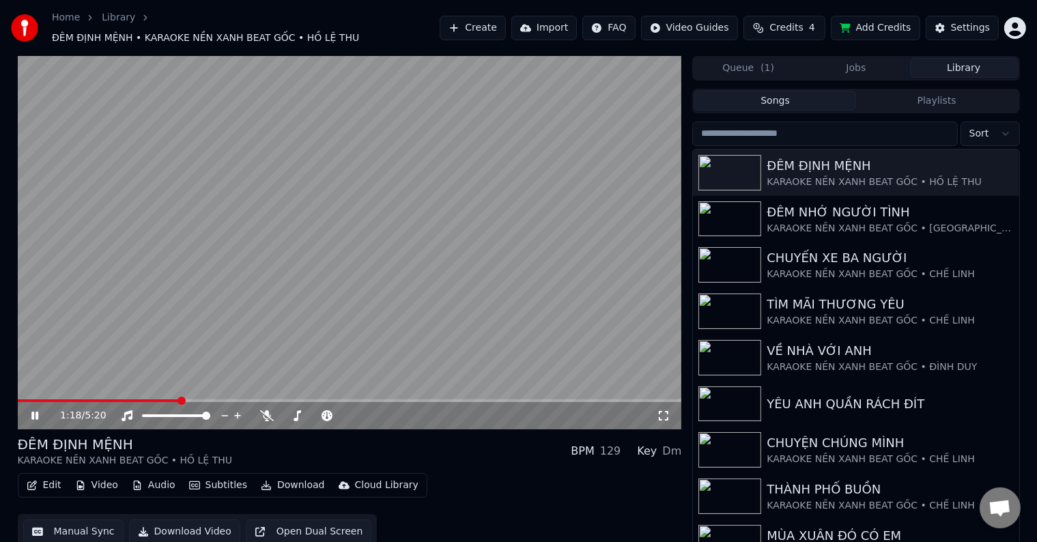
click at [179, 396] on span at bounding box center [181, 400] width 8 height 8
click at [194, 392] on video at bounding box center [350, 242] width 664 height 373
drag, startPoint x: 194, startPoint y: 392, endPoint x: 198, endPoint y: 407, distance: 16.2
click at [198, 392] on video at bounding box center [350, 242] width 664 height 373
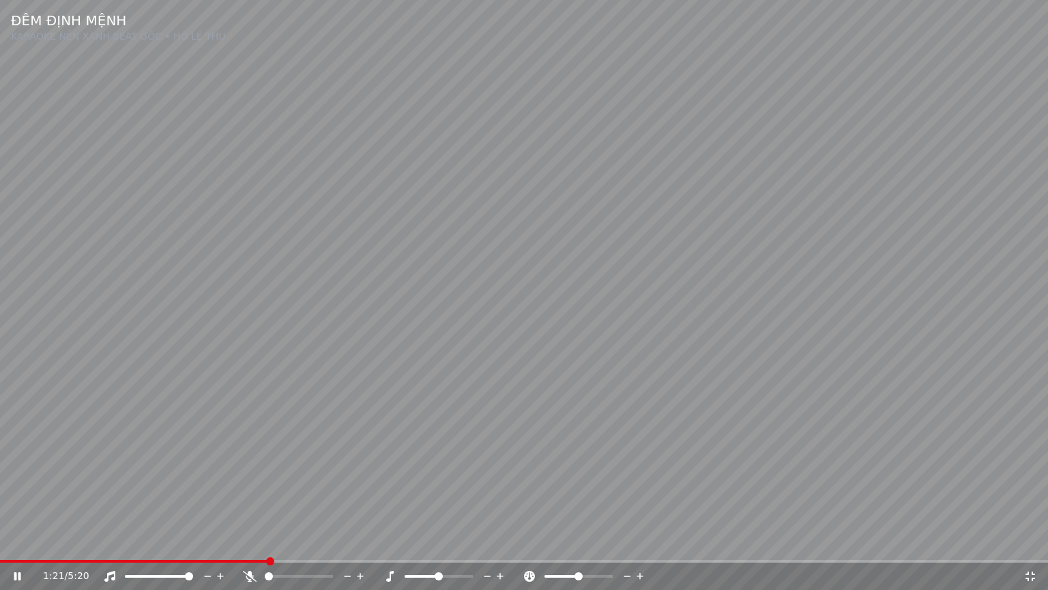
click at [517, 250] on video at bounding box center [524, 295] width 1048 height 590
click at [518, 250] on video at bounding box center [524, 295] width 1048 height 590
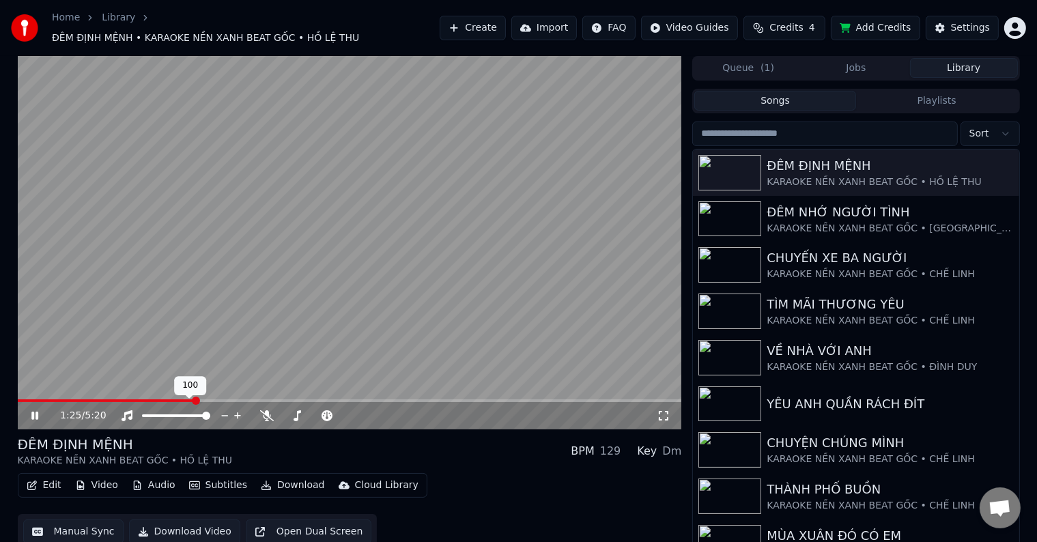
click at [210, 412] on span at bounding box center [206, 416] width 8 height 8
click at [957, 23] on div "Settings" at bounding box center [970, 28] width 39 height 14
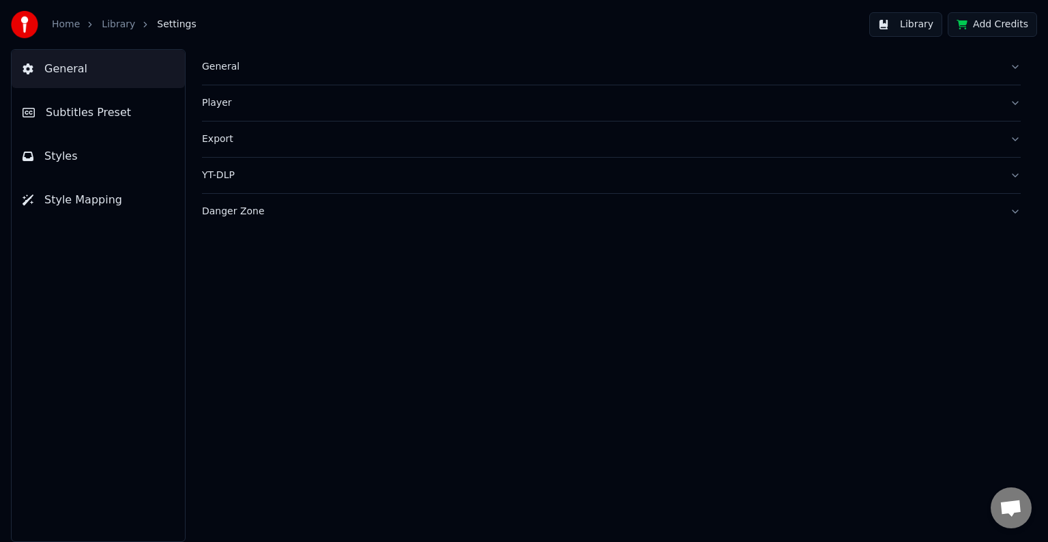
click at [59, 158] on span "Styles" at bounding box center [60, 156] width 33 height 16
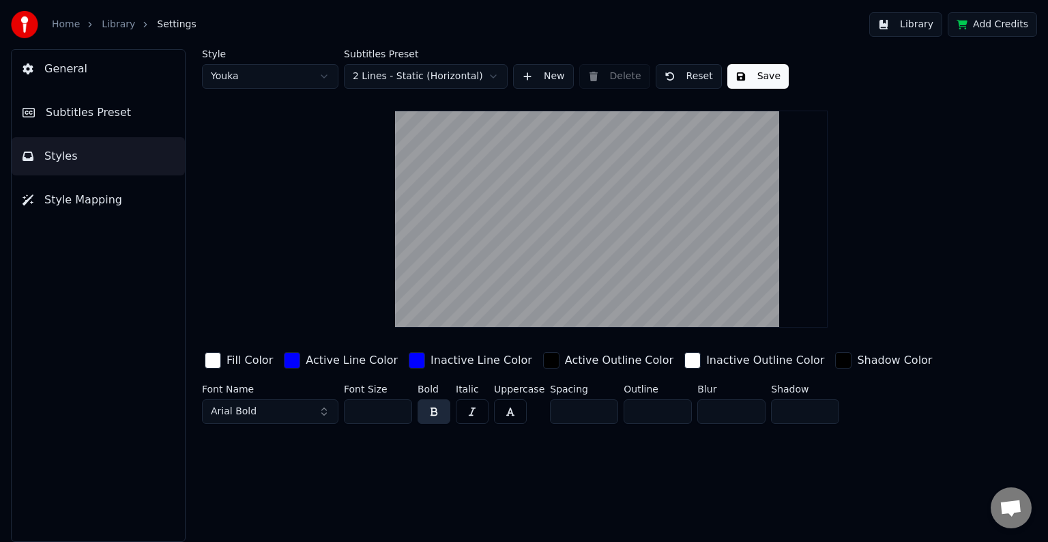
click at [231, 80] on html "Home Library Settings Library Add Credits General Subtitles Preset Styles Style…" at bounding box center [524, 271] width 1048 height 542
click at [284, 358] on div "button" at bounding box center [292, 360] width 16 height 16
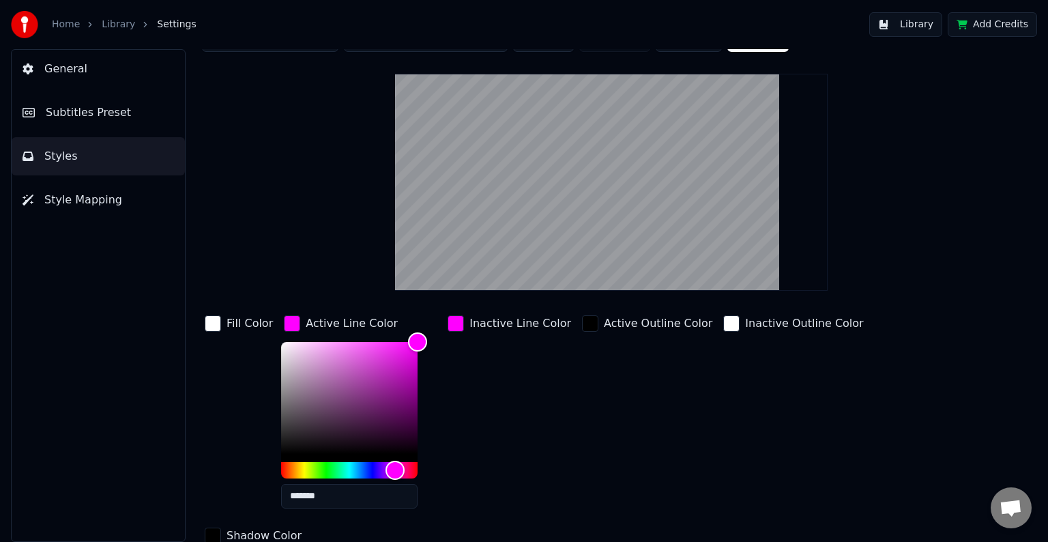
scroll to position [69, 0]
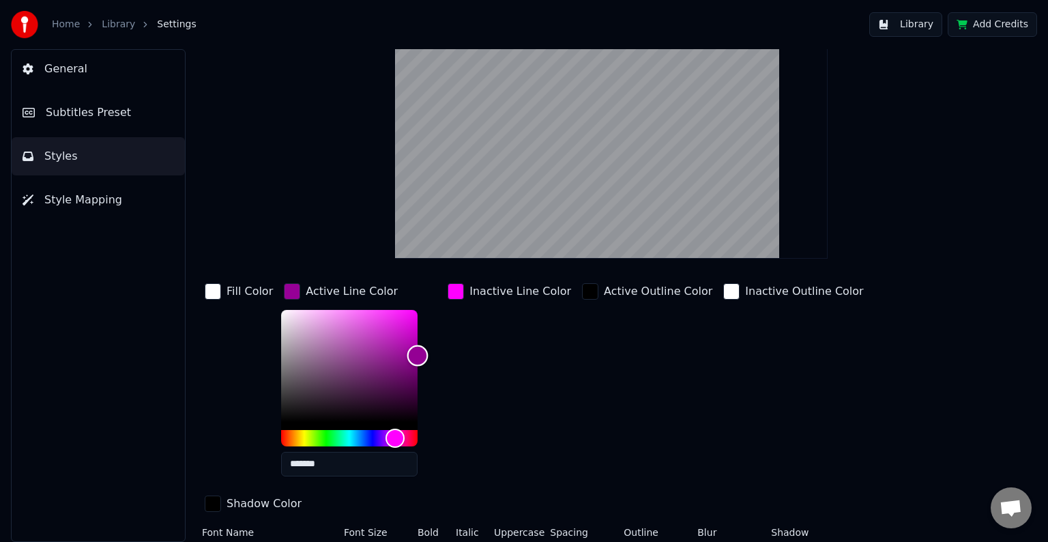
drag, startPoint x: 415, startPoint y: 308, endPoint x: 423, endPoint y: 354, distance: 46.5
click at [423, 354] on div "Color" at bounding box center [417, 355] width 21 height 21
drag, startPoint x: 412, startPoint y: 354, endPoint x: 416, endPoint y: 346, distance: 8.6
click at [416, 346] on div "Color" at bounding box center [417, 347] width 21 height 21
drag, startPoint x: 416, startPoint y: 346, endPoint x: 417, endPoint y: 353, distance: 6.9
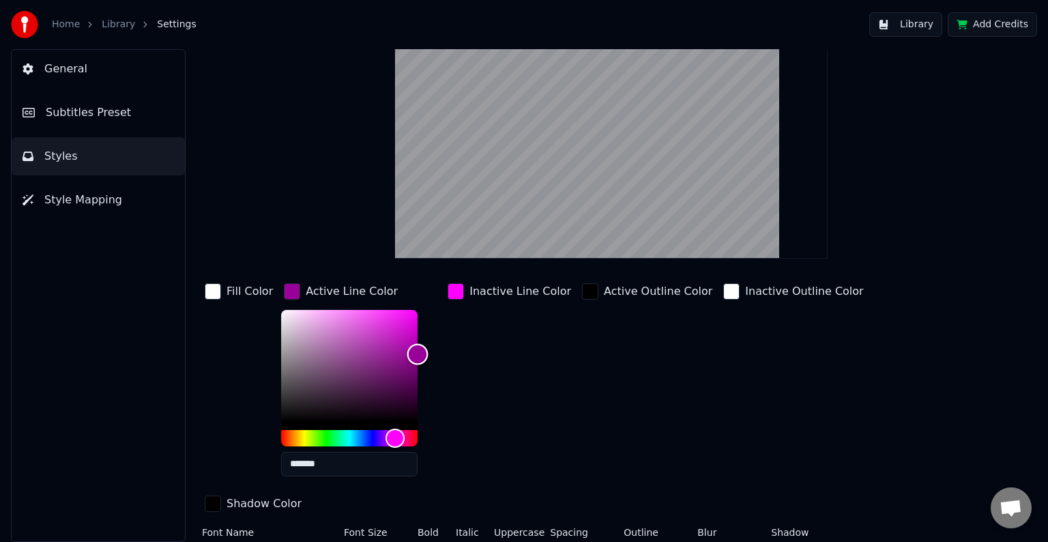
click at [417, 353] on div "Color" at bounding box center [417, 354] width 21 height 21
type input "*******"
click at [418, 358] on div "Color" at bounding box center [417, 359] width 21 height 21
drag, startPoint x: 346, startPoint y: 468, endPoint x: 254, endPoint y: 464, distance: 92.2
click at [254, 464] on div "Fill Color Active Line Color ******* Inactive Line Color Active Outline Color I…" at bounding box center [569, 398] width 734 height 236
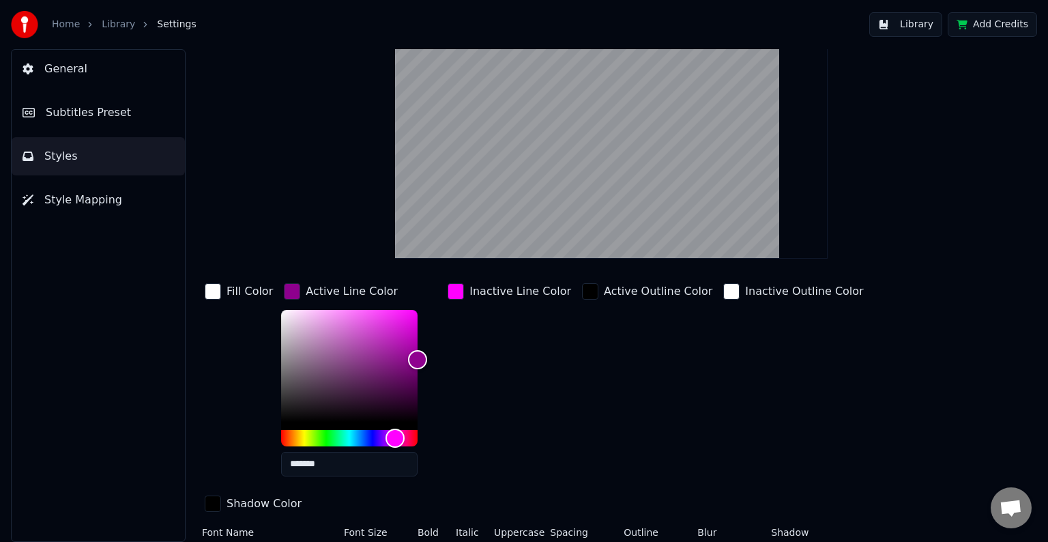
click at [451, 292] on div "button" at bounding box center [456, 291] width 16 height 16
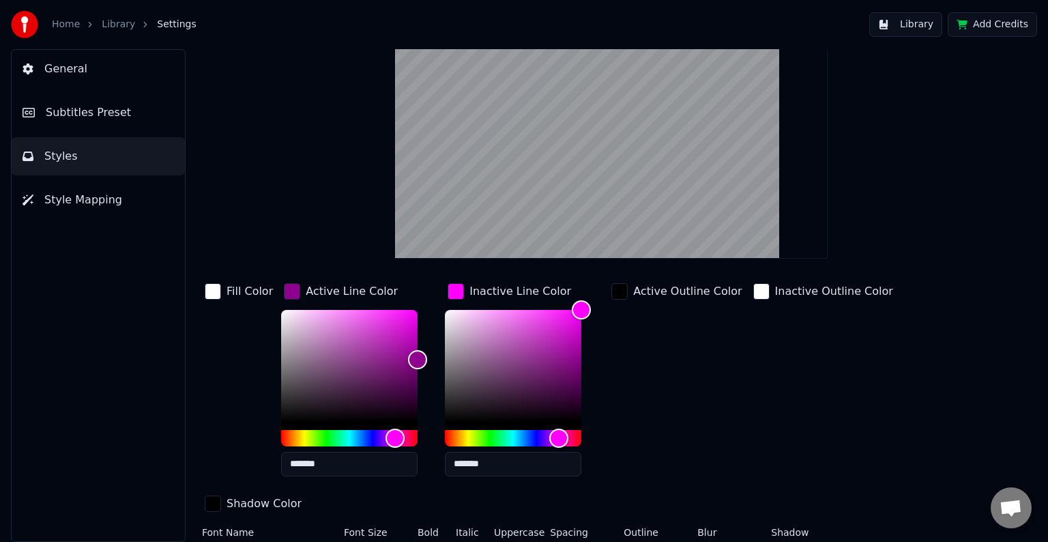
drag, startPoint x: 483, startPoint y: 461, endPoint x: 420, endPoint y: 461, distance: 62.8
click at [421, 461] on div "Fill Color Active Line Color ******* Inactive Line Color ******* Active Outline…" at bounding box center [569, 398] width 734 height 236
paste input "text"
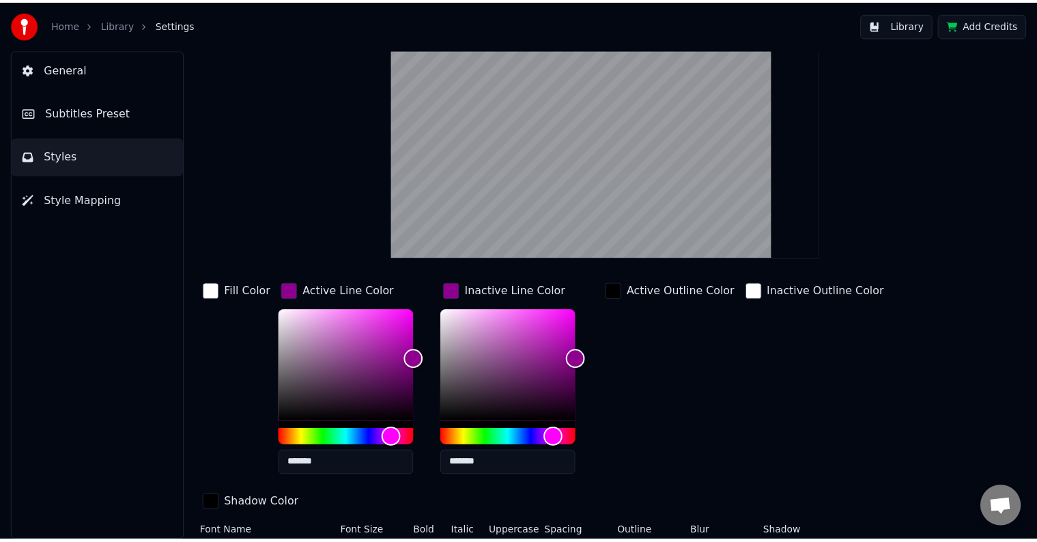
scroll to position [0, 0]
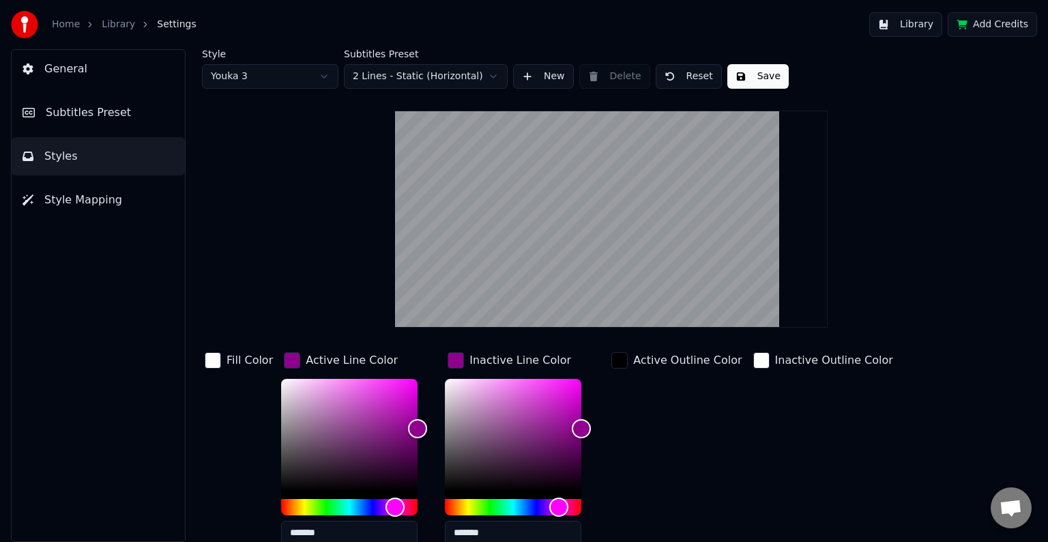
type input "*******"
click at [756, 71] on button "Save" at bounding box center [757, 76] width 61 height 25
click at [926, 27] on button "Library" at bounding box center [905, 24] width 73 height 25
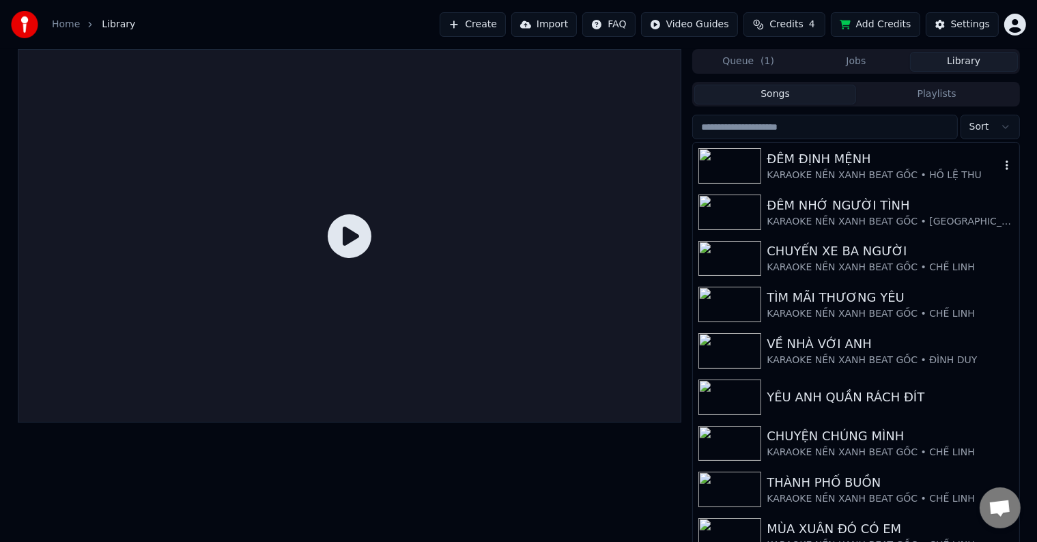
click at [800, 163] on div "ĐÊM ĐỊNH MỆNH" at bounding box center [882, 158] width 233 height 19
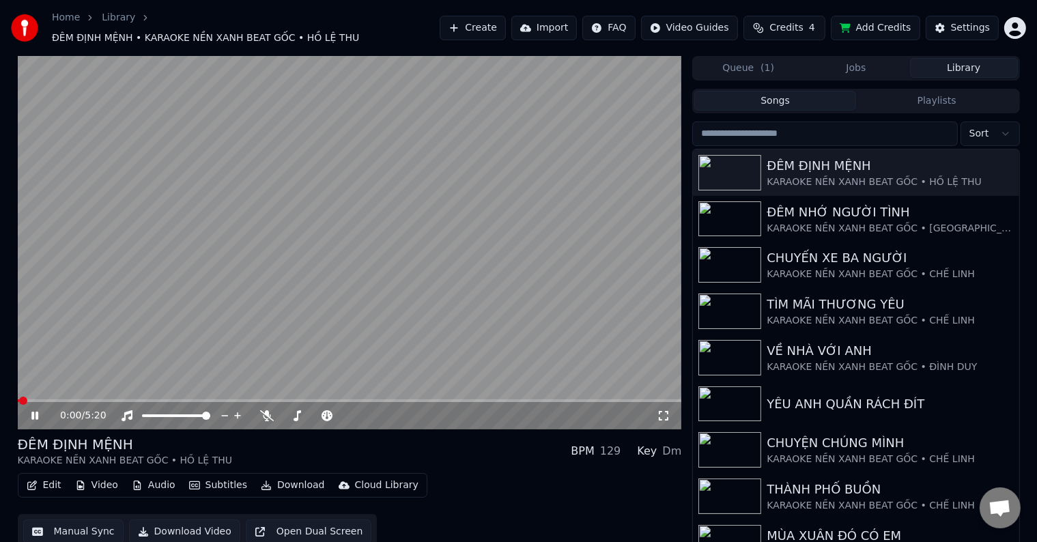
click at [218, 390] on video at bounding box center [350, 242] width 664 height 373
click at [223, 396] on span at bounding box center [224, 400] width 8 height 8
click at [35, 411] on icon at bounding box center [35, 416] width 8 height 10
click at [197, 396] on span at bounding box center [200, 400] width 8 height 8
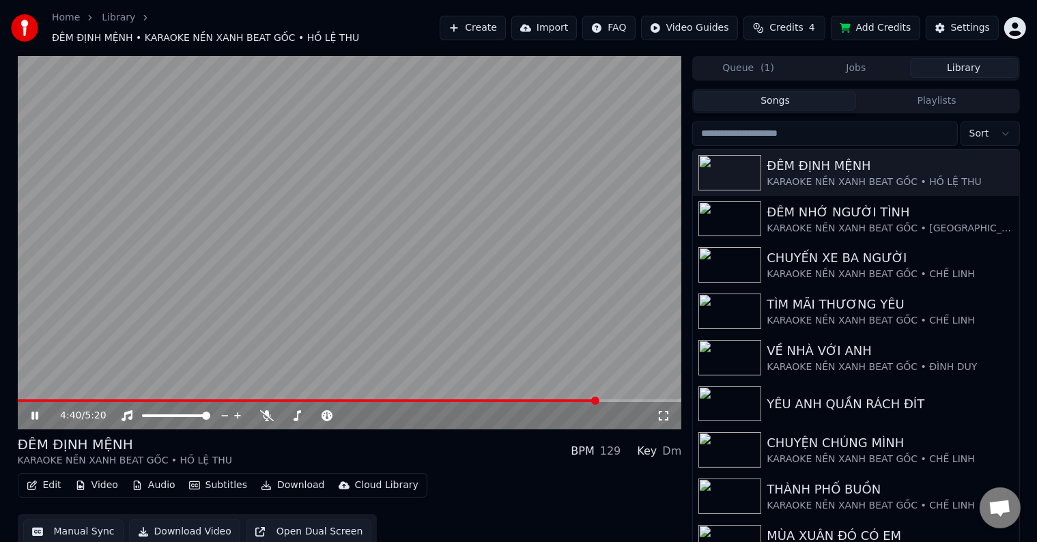
click at [598, 399] on span at bounding box center [350, 400] width 664 height 3
click at [545, 391] on video at bounding box center [350, 242] width 664 height 373
click at [543, 399] on span at bounding box center [321, 400] width 606 height 3
click at [29, 411] on icon at bounding box center [45, 415] width 32 height 11
click at [49, 478] on button "Edit" at bounding box center [44, 485] width 46 height 19
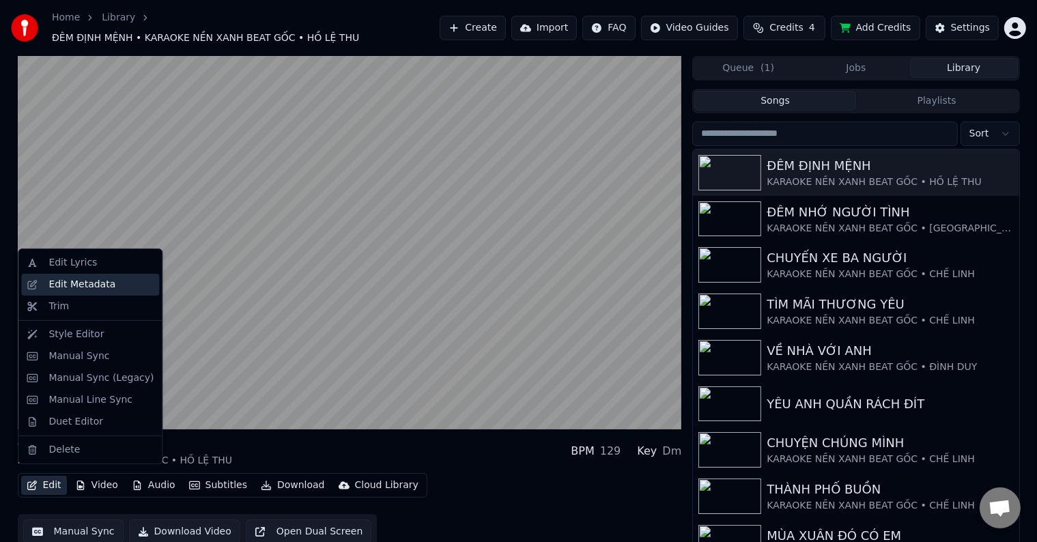
click at [66, 284] on div "Edit Metadata" at bounding box center [81, 285] width 67 height 14
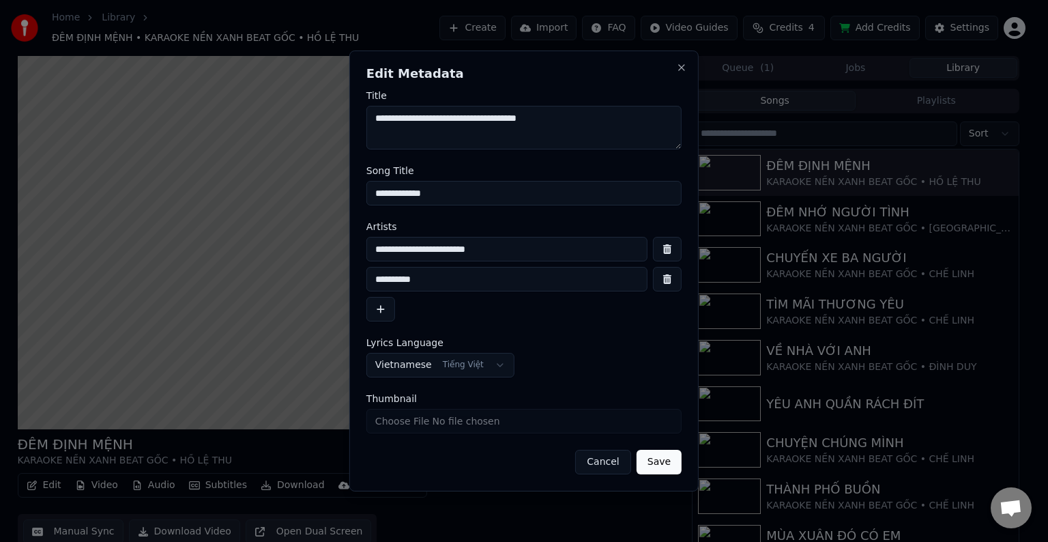
click at [453, 278] on input "*********" at bounding box center [506, 279] width 281 height 25
click at [417, 250] on input "**********" at bounding box center [506, 249] width 281 height 25
click at [440, 283] on input "*********" at bounding box center [506, 279] width 281 height 25
click at [461, 281] on input "*********" at bounding box center [506, 279] width 281 height 25
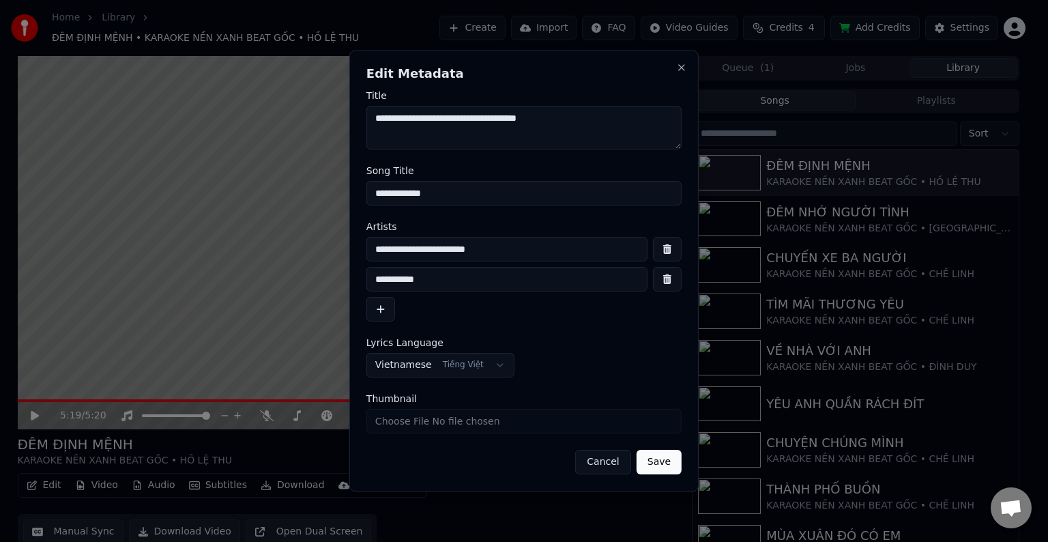
type input "*********"
click at [379, 311] on button "button" at bounding box center [380, 309] width 29 height 25
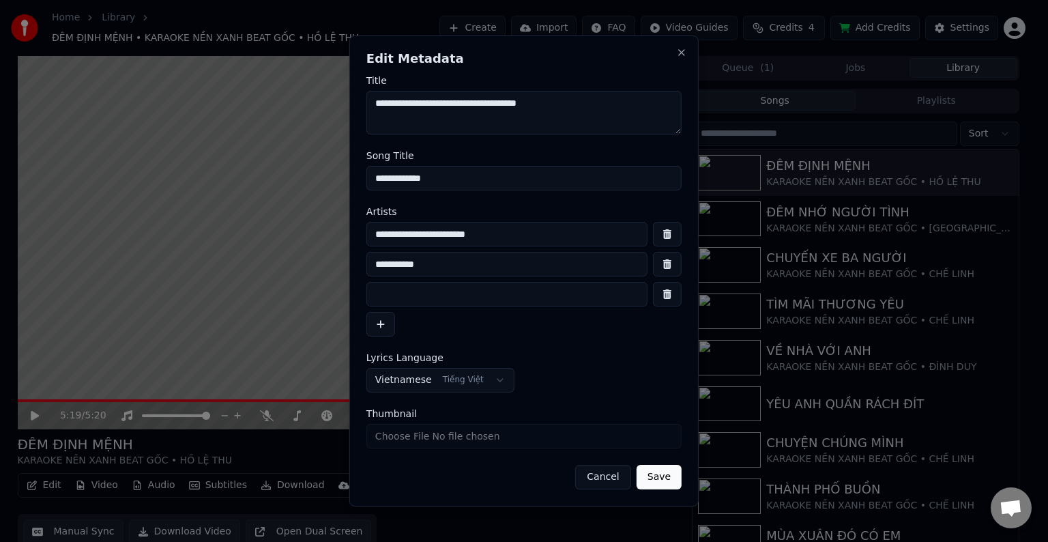
click at [422, 300] on input at bounding box center [506, 294] width 281 height 25
type input "*"
click at [530, 234] on input "**********" at bounding box center [506, 234] width 281 height 25
click at [470, 235] on input "**********" at bounding box center [506, 234] width 281 height 25
click at [418, 238] on input "**********" at bounding box center [506, 234] width 281 height 25
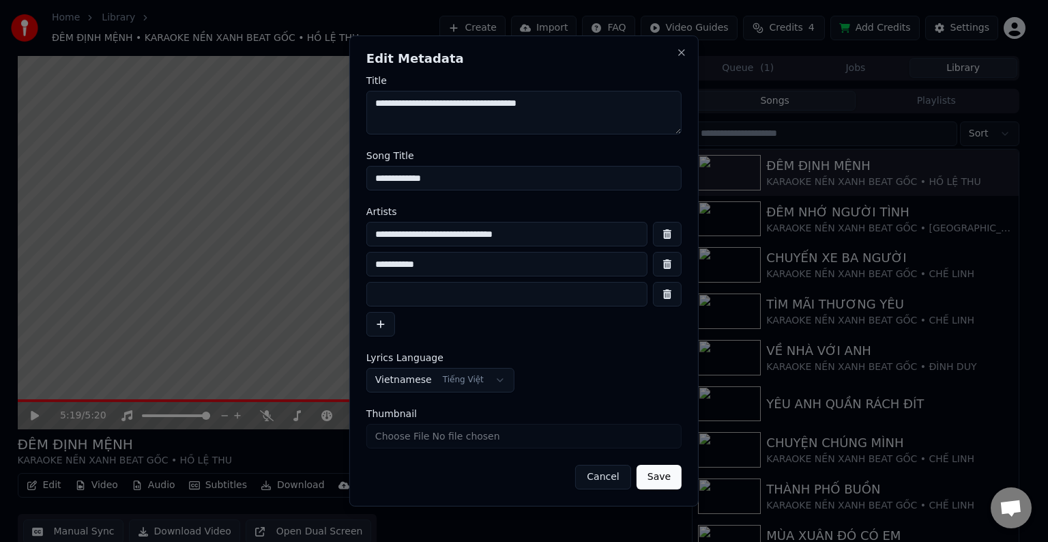
type input "**********"
drag, startPoint x: 375, startPoint y: 266, endPoint x: 373, endPoint y: 293, distance: 26.7
click at [375, 268] on input "*********" at bounding box center [506, 264] width 281 height 25
type input "**********"
click at [658, 478] on button "Save" at bounding box center [659, 477] width 45 height 25
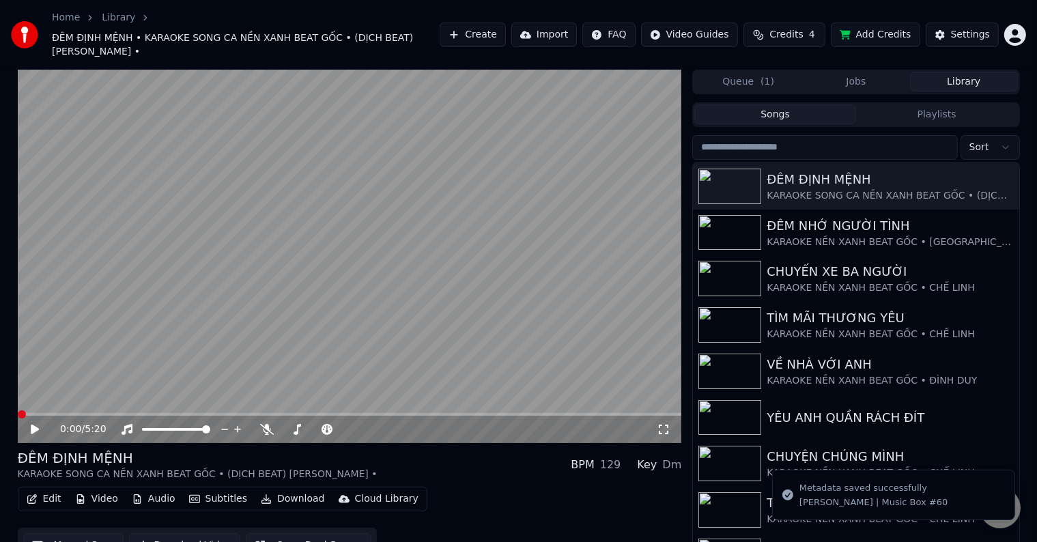
click at [33, 424] on icon at bounding box center [35, 429] width 8 height 10
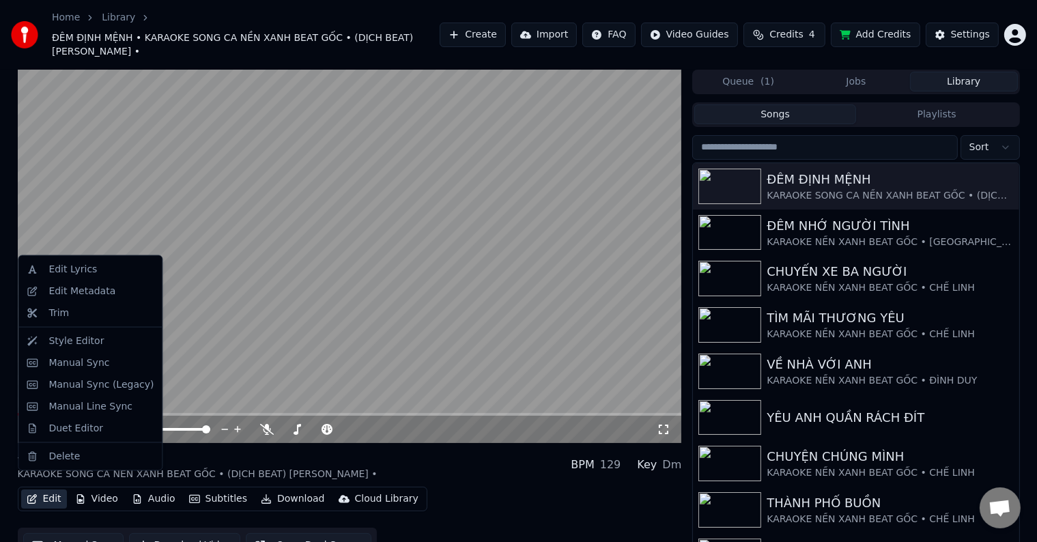
click at [49, 490] on button "Edit" at bounding box center [44, 498] width 46 height 19
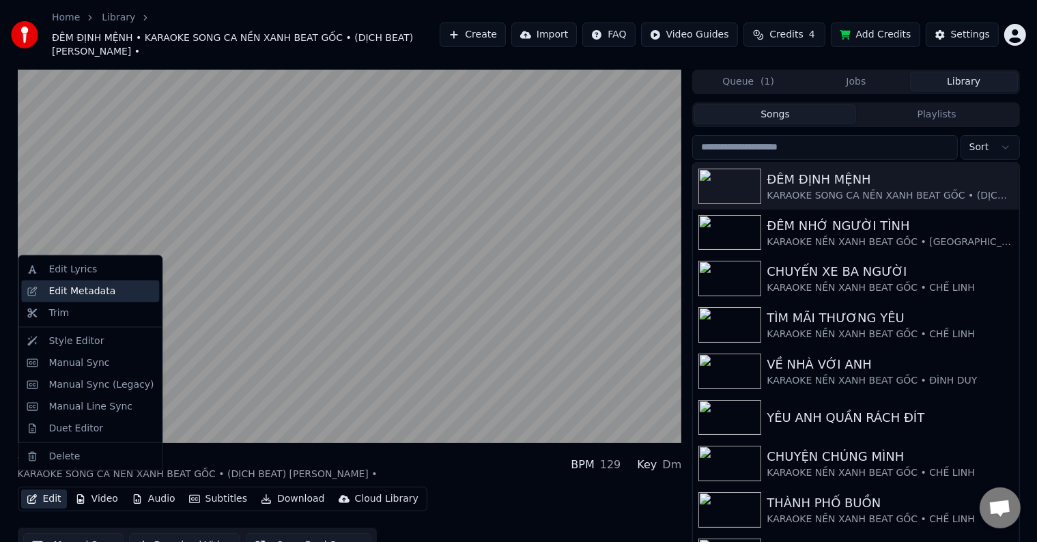
click at [72, 291] on div "Edit Metadata" at bounding box center [81, 292] width 67 height 14
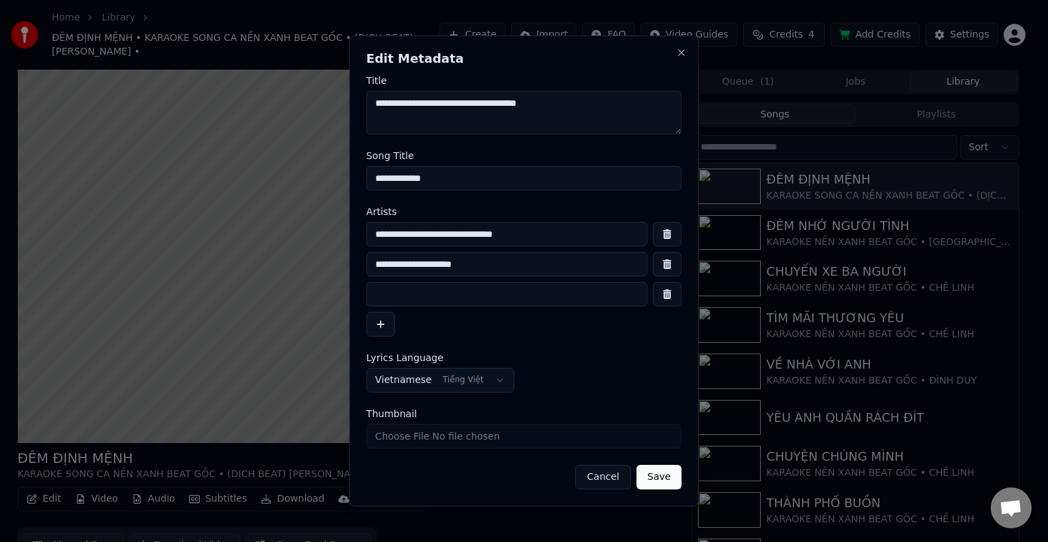
click at [506, 266] on input "**********" at bounding box center [506, 264] width 281 height 25
type input "**********"
click at [664, 481] on button "Save" at bounding box center [659, 477] width 45 height 25
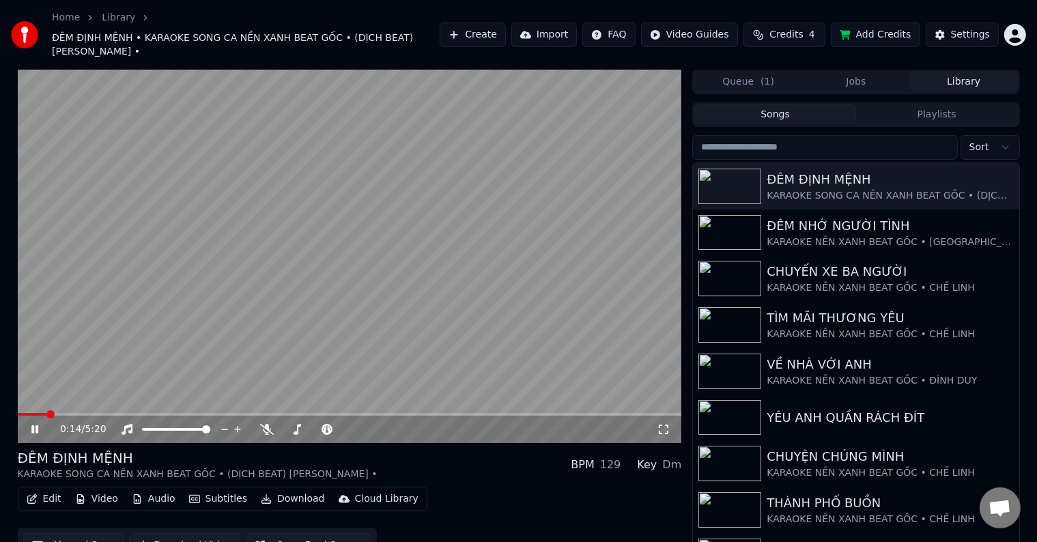
click at [46, 410] on span at bounding box center [50, 414] width 8 height 8
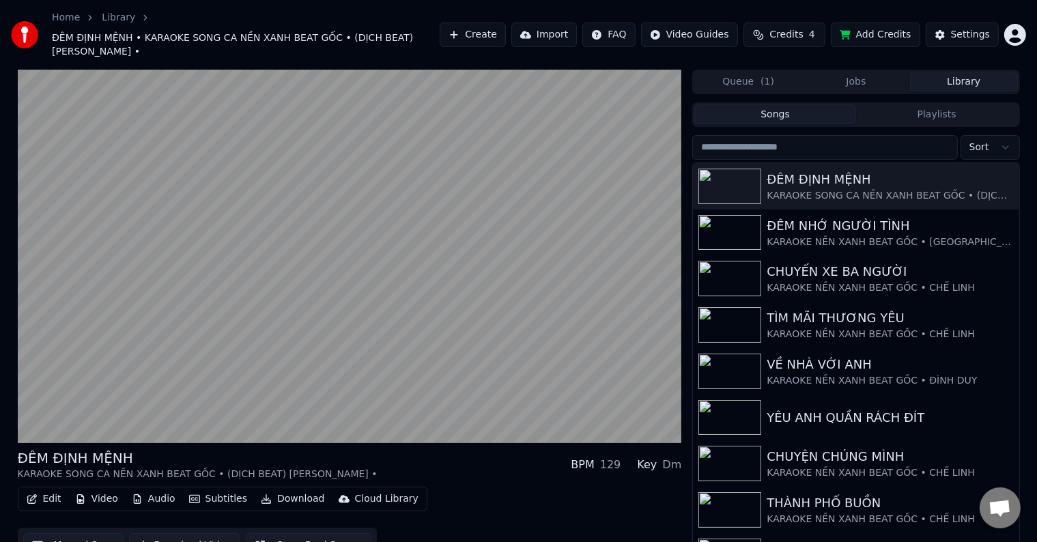
click at [194, 533] on button "Download Video" at bounding box center [184, 545] width 111 height 25
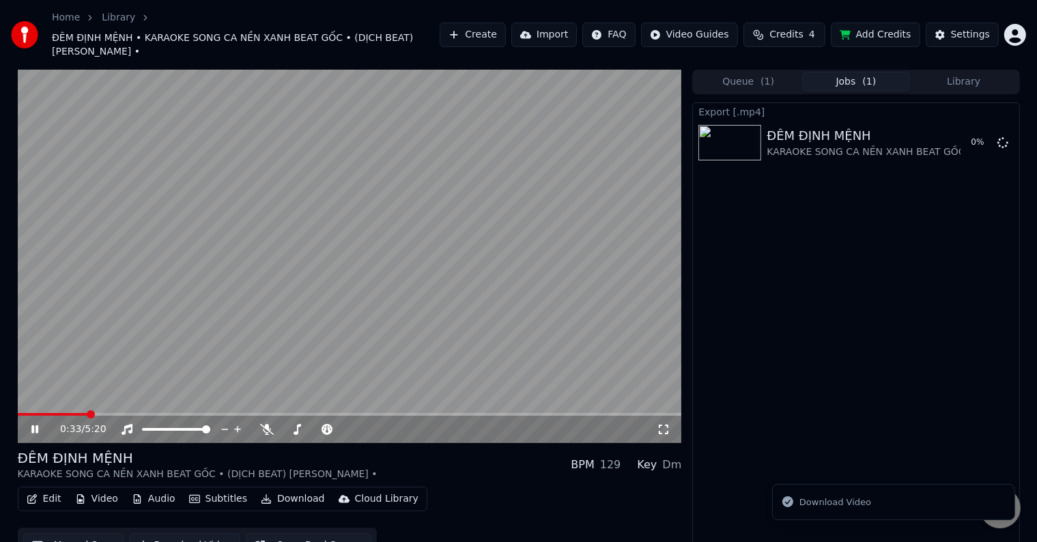
click at [566, 341] on video at bounding box center [350, 256] width 664 height 373
click at [112, 278] on video at bounding box center [350, 256] width 664 height 373
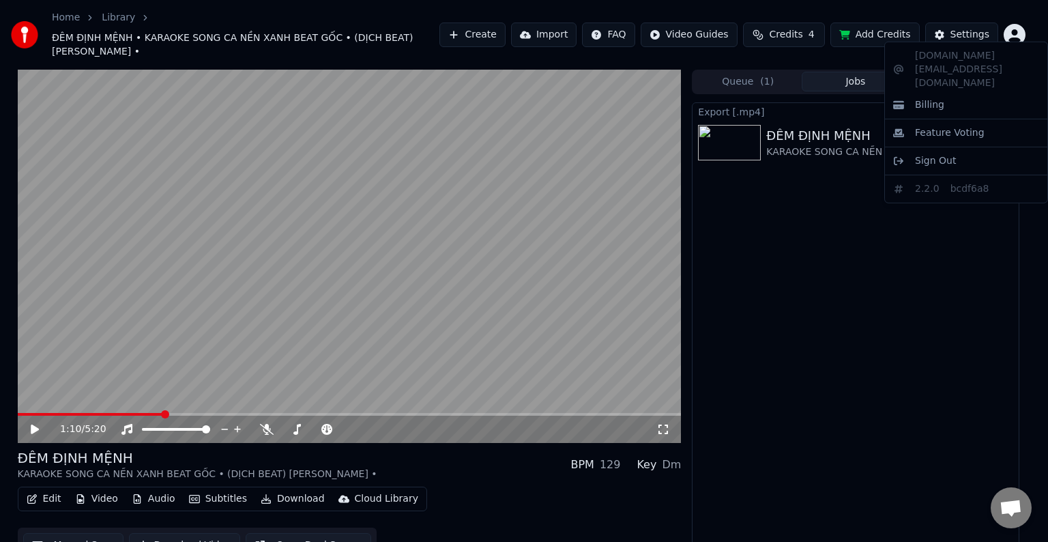
click at [1017, 25] on html "Home Library ĐÊM ĐỊNH MỆNH • KARAOKE SONG CA NỀN XANH BEAT GỐC • (DỊCH BEAT) HỒ…" at bounding box center [524, 271] width 1048 height 542
click at [1015, 30] on html "Home Library ĐÊM ĐỊNH MỆNH • KARAOKE SONG CA NỀN XANH BEAT GỐC • (DỊCH BEAT) HỒ…" at bounding box center [524, 271] width 1048 height 542
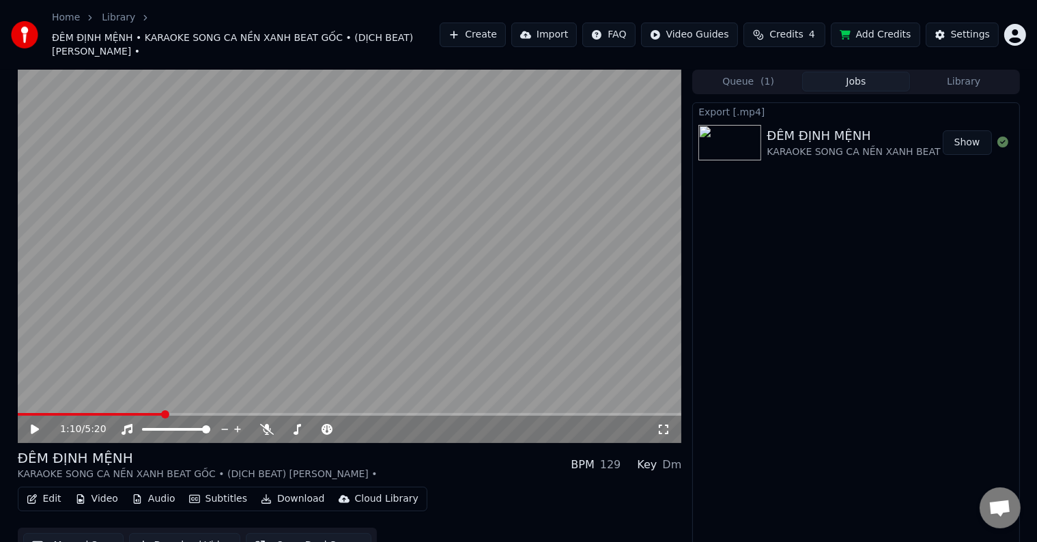
click at [1015, 30] on html "Home Library ĐÊM ĐỊNH MỆNH • KARAOKE SONG CA NỀN XANH BEAT GỐC • (DỊCH BEAT) HỒ…" at bounding box center [518, 271] width 1037 height 542
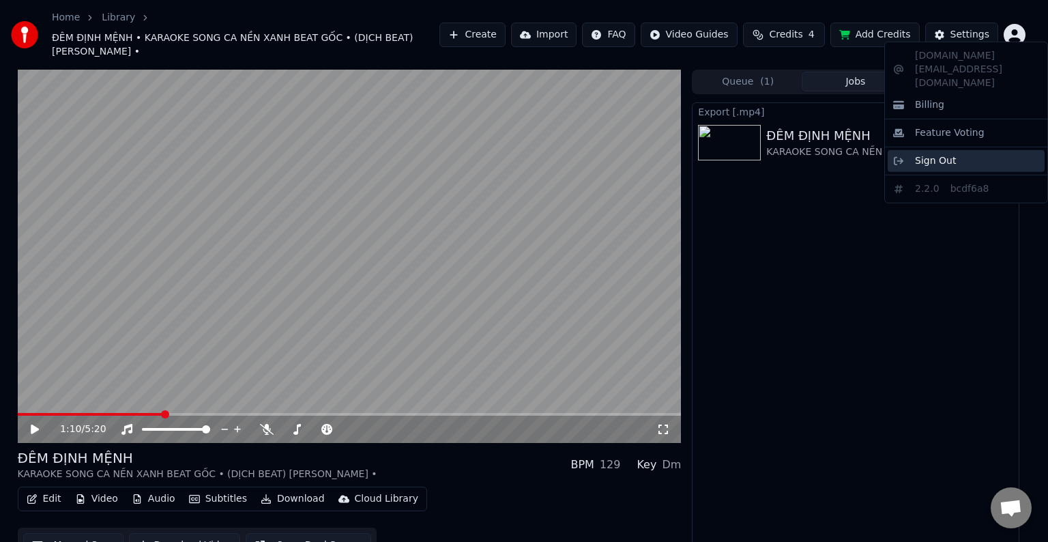
click at [927, 154] on span "Sign Out" at bounding box center [935, 161] width 41 height 14
click at [1009, 22] on html "Home Library ĐÊM ĐỊNH MỆNH • KARAOKE SONG CA NỀN XANH BEAT GỐC • (DỊCH BEAT) HỒ…" at bounding box center [524, 271] width 1048 height 542
click at [939, 154] on span "Sign Out" at bounding box center [935, 161] width 41 height 14
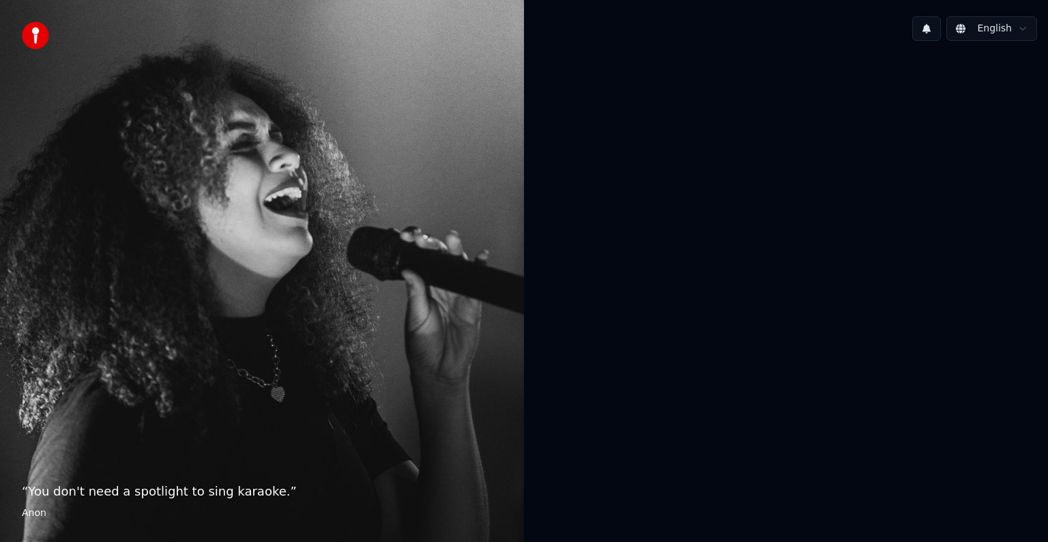
click at [1022, 33] on html "“ You don't need a spotlight to sing karaoke. ” Anon English" at bounding box center [524, 271] width 1048 height 542
click at [651, 266] on html "“ You don't need a spotlight to sing karaoke. ” Anon English" at bounding box center [524, 271] width 1048 height 542
click at [761, 205] on div at bounding box center [786, 269] width 524 height 435
click at [913, 144] on div at bounding box center [786, 269] width 524 height 435
click at [494, 211] on div "“ I don't sing because I'm happy; I'm happy because I sing. ” William James" at bounding box center [262, 271] width 524 height 542
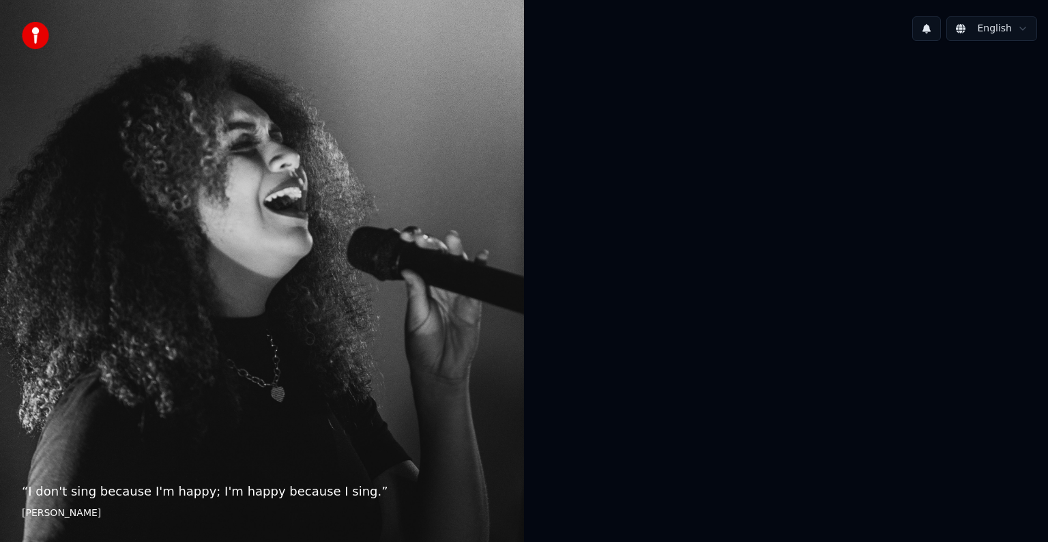
click at [743, 175] on div at bounding box center [786, 269] width 524 height 435
click at [143, 450] on div "“ I don't sing because I'm happy; I'm happy because I sing. ” William James" at bounding box center [262, 271] width 524 height 542
click at [274, 328] on div "“ I don't sing because I'm happy; I'm happy because I sing. ” William James" at bounding box center [262, 271] width 524 height 542
click at [921, 33] on button at bounding box center [926, 28] width 29 height 25
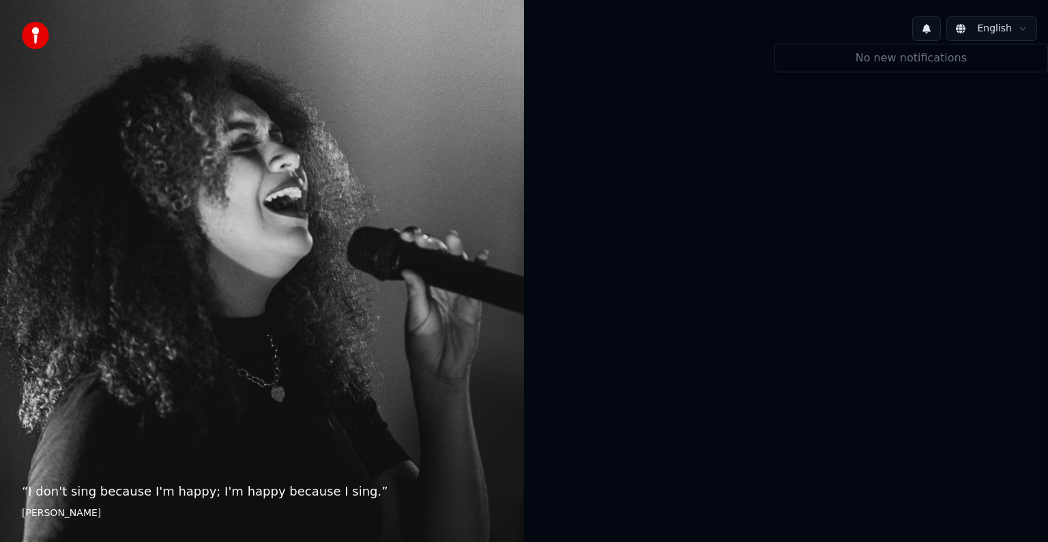
click at [934, 27] on button at bounding box center [926, 28] width 29 height 25
click at [912, 55] on div "No new notifications" at bounding box center [911, 58] width 262 height 16
click at [910, 60] on div "No new notifications" at bounding box center [911, 58] width 262 height 16
click at [849, 119] on div at bounding box center [786, 269] width 524 height 435
